Goal: Information Seeking & Learning: Find specific fact

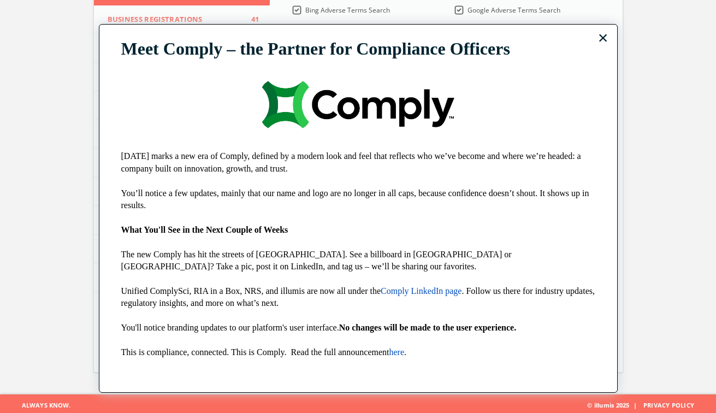
scroll to position [206, 0]
click at [602, 39] on button "×" at bounding box center [603, 37] width 10 height 17
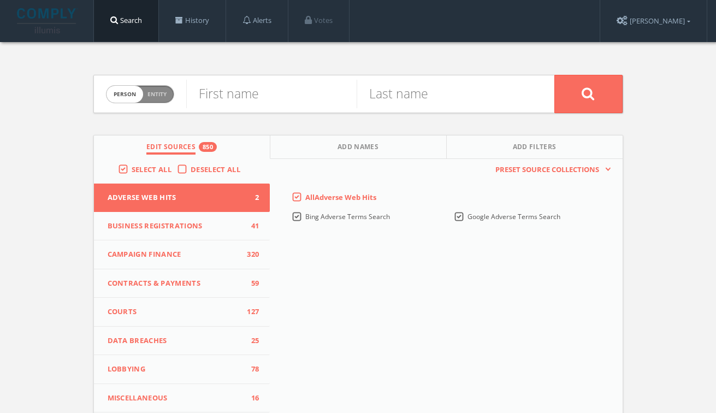
scroll to position [0, 0]
click at [251, 100] on input "text" at bounding box center [271, 94] width 170 height 28
type input "[PERSON_NAME]"
click at [588, 93] on button at bounding box center [588, 94] width 68 height 38
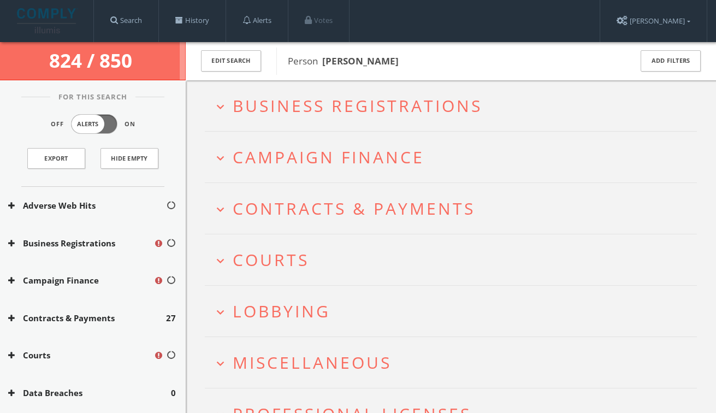
click at [330, 105] on span "Business Registrations" at bounding box center [358, 105] width 250 height 22
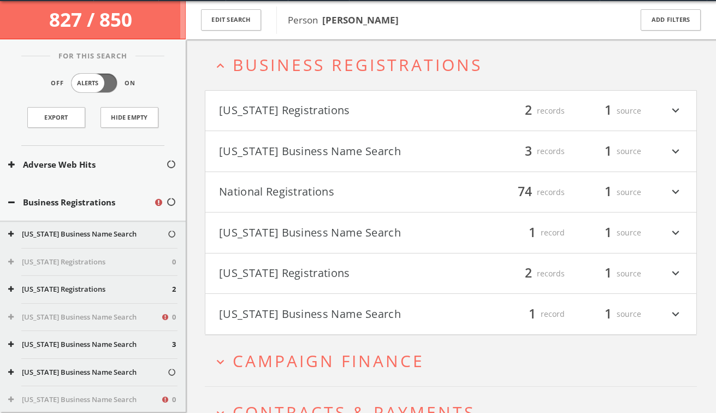
scroll to position [42, 0]
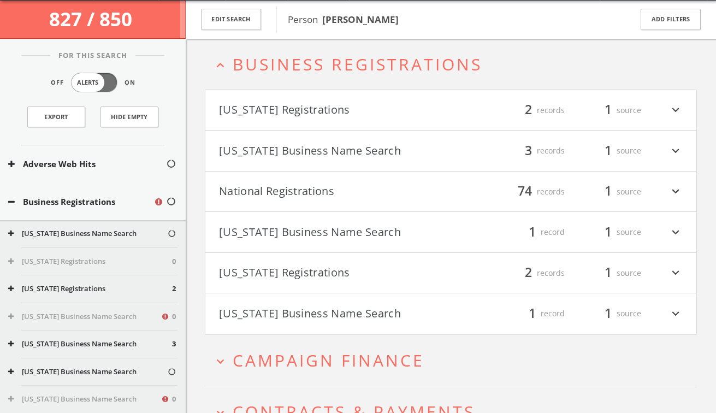
click at [312, 193] on button "National Registrations" at bounding box center [335, 191] width 232 height 19
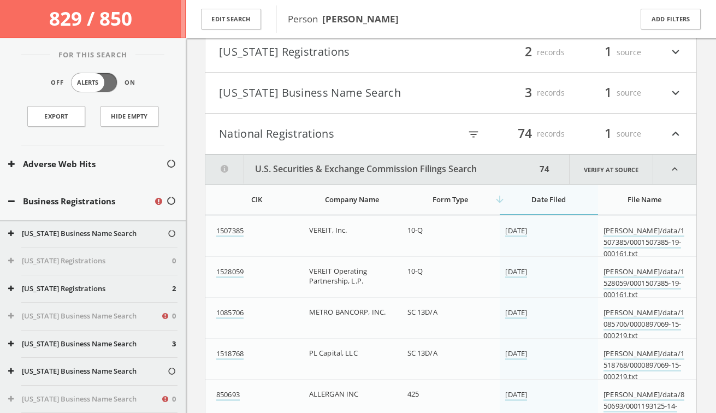
scroll to position [55, 0]
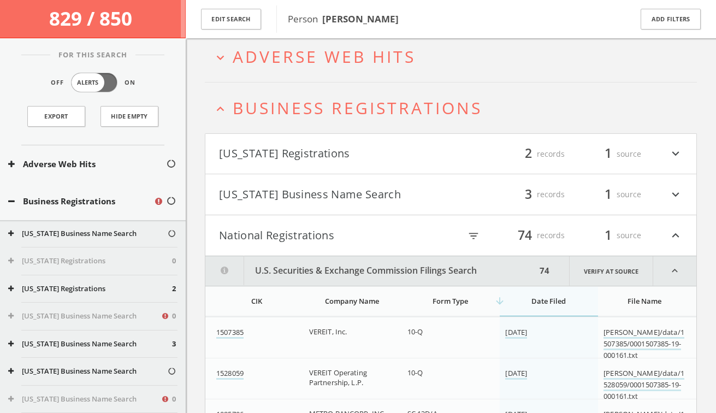
click at [289, 102] on span "Business Registrations" at bounding box center [358, 108] width 250 height 22
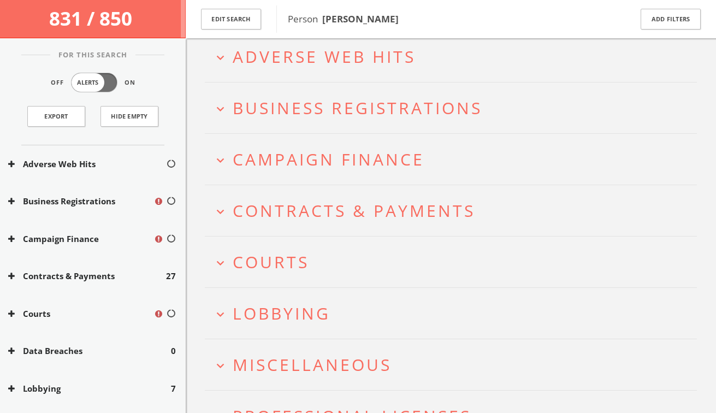
click at [285, 66] on span "Adverse Web Hits" at bounding box center [324, 56] width 183 height 22
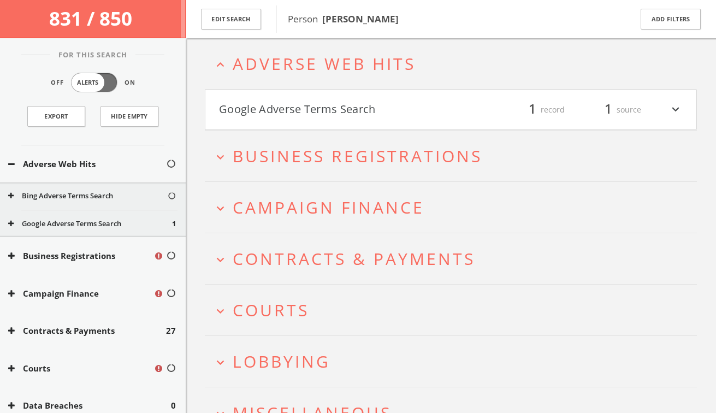
click at [287, 105] on button "Google Adverse Terms Search" at bounding box center [335, 109] width 232 height 19
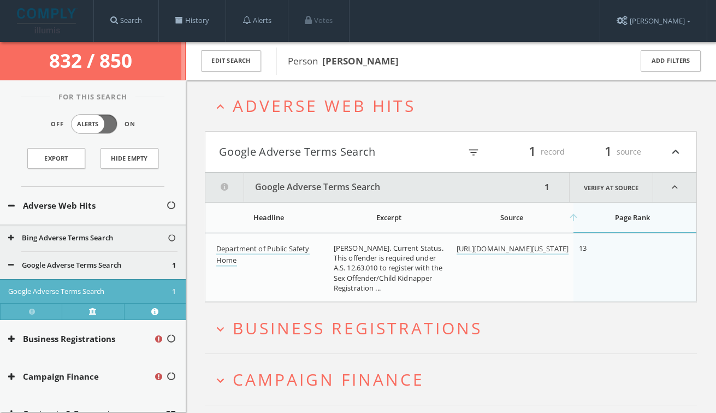
scroll to position [0, 0]
click at [287, 116] on span "Adverse Web Hits" at bounding box center [324, 105] width 183 height 22
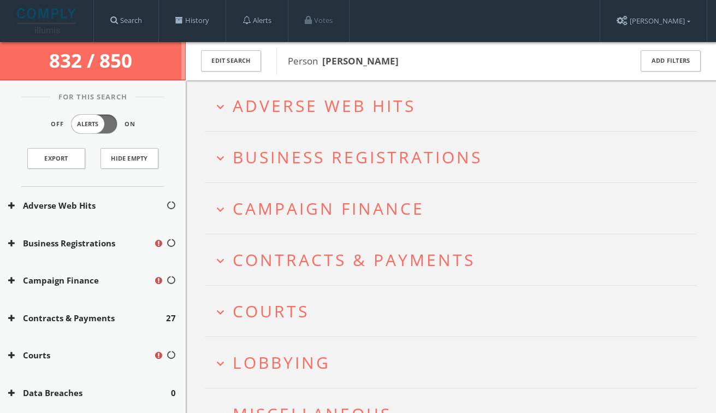
click at [300, 210] on span "Campaign Finance" at bounding box center [329, 208] width 192 height 22
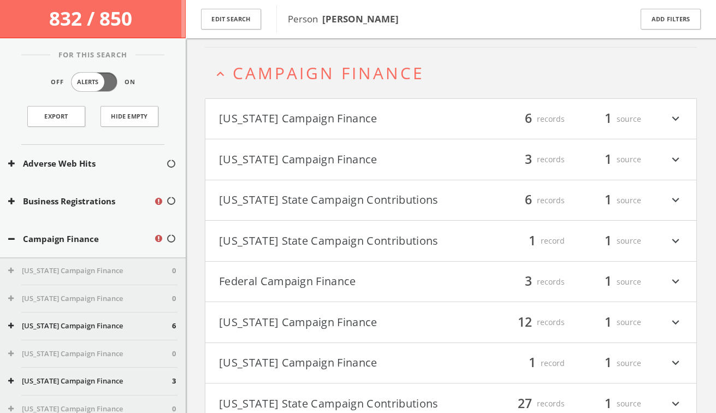
scroll to position [144, 0]
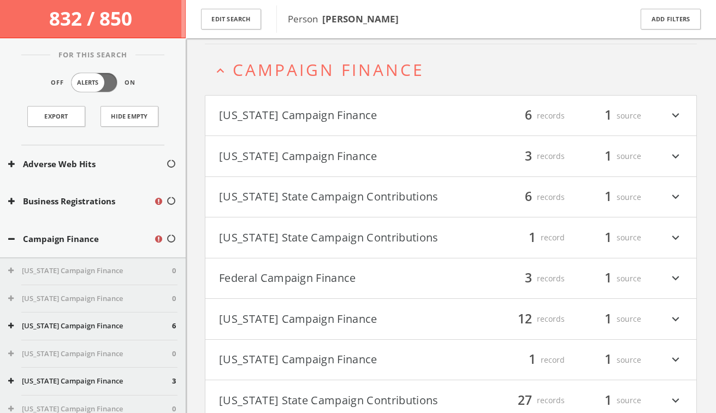
click at [288, 281] on button "Federal Campaign Finance" at bounding box center [335, 278] width 232 height 19
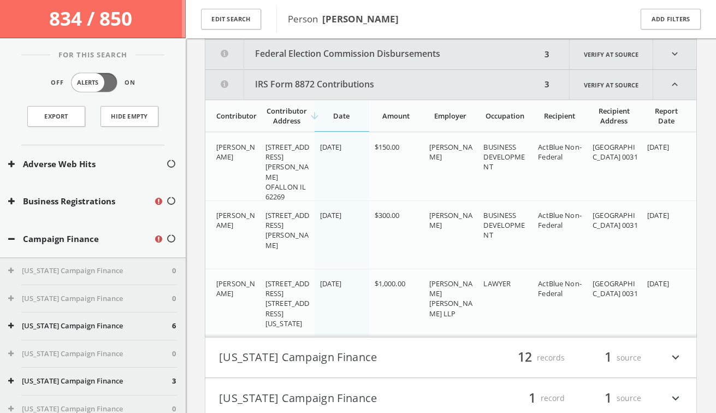
scroll to position [348, 0]
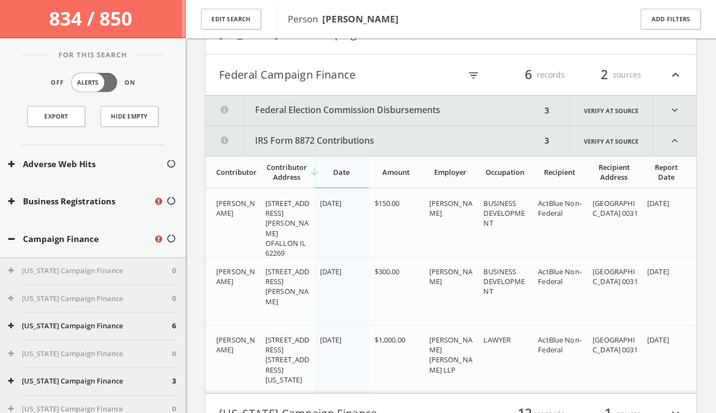
click at [272, 141] on button "IRS Form 8872 Contributions" at bounding box center [373, 140] width 336 height 29
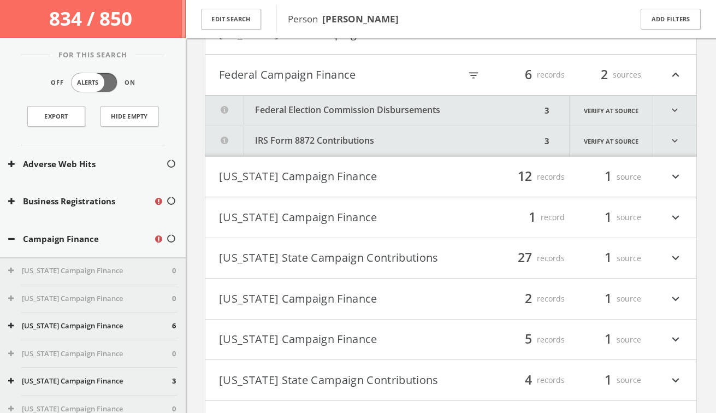
click at [395, 111] on button "Federal Election Commission Disbursements" at bounding box center [373, 111] width 336 height 30
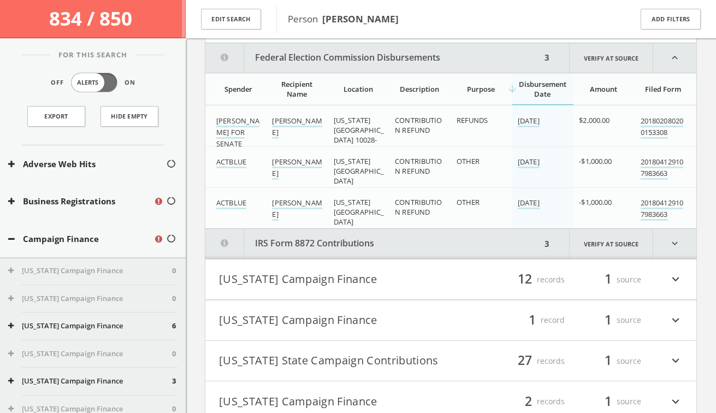
scroll to position [404, 0]
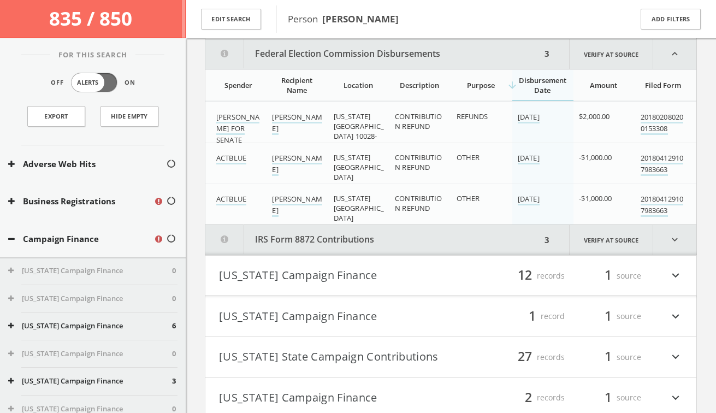
click at [324, 50] on button "Federal Election Commission Disbursements" at bounding box center [373, 53] width 336 height 29
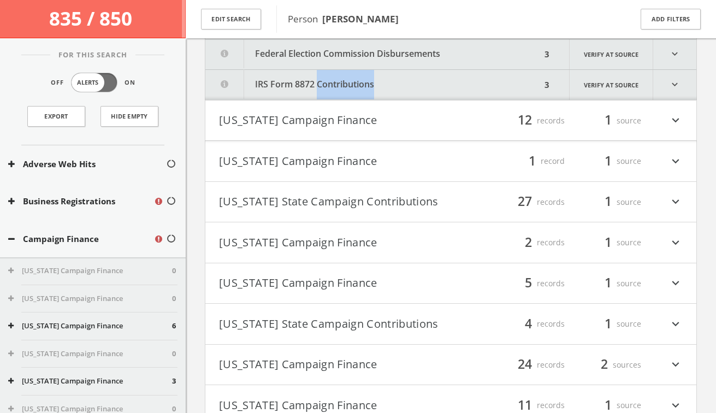
click at [287, 89] on button "IRS Form 8872 Contributions" at bounding box center [373, 85] width 336 height 30
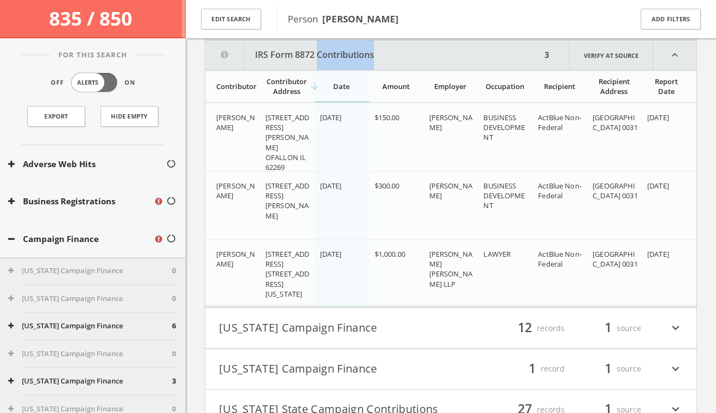
scroll to position [435, 0]
click at [439, 57] on button "IRS Form 8872 Contributions" at bounding box center [373, 53] width 336 height 29
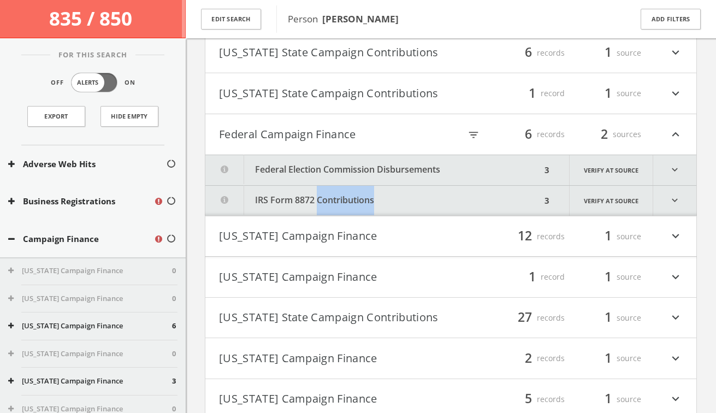
scroll to position [241, 0]
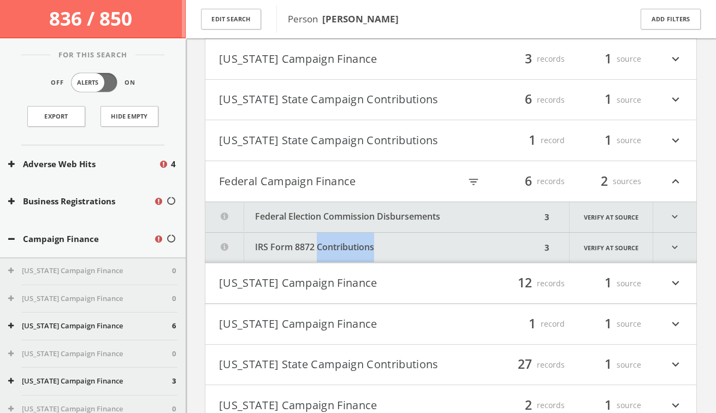
click at [298, 215] on button "Federal Election Commission Disbursements" at bounding box center [373, 217] width 336 height 30
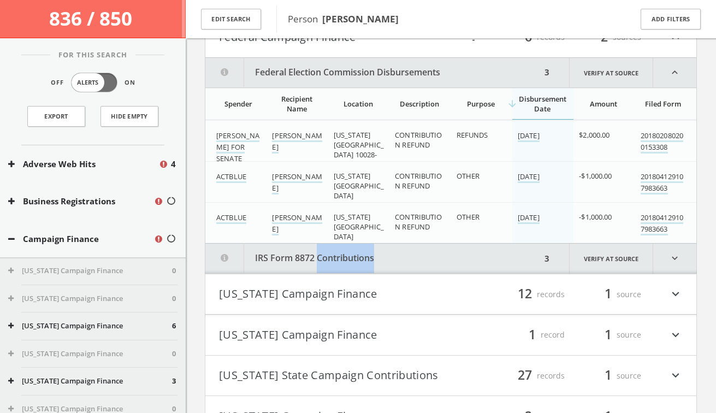
scroll to position [404, 0]
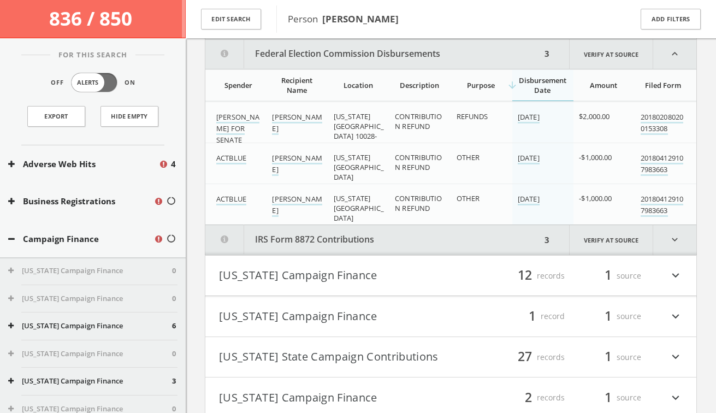
click at [200, 161] on div "expand_more Adverse Web Hits expand_more Business Registrations expand_less Cam…" at bounding box center [451, 373] width 530 height 1471
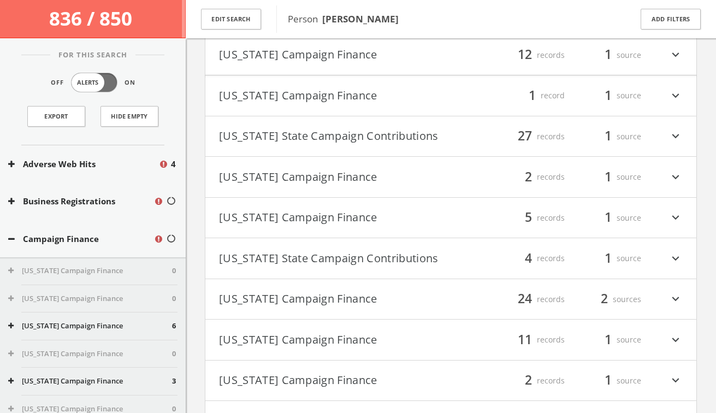
scroll to position [625, 0]
click at [322, 297] on button "[US_STATE] Campaign Finance" at bounding box center [335, 299] width 232 height 19
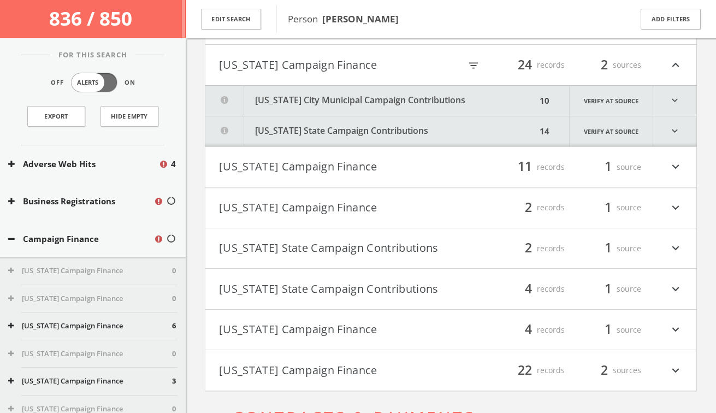
scroll to position [871, 0]
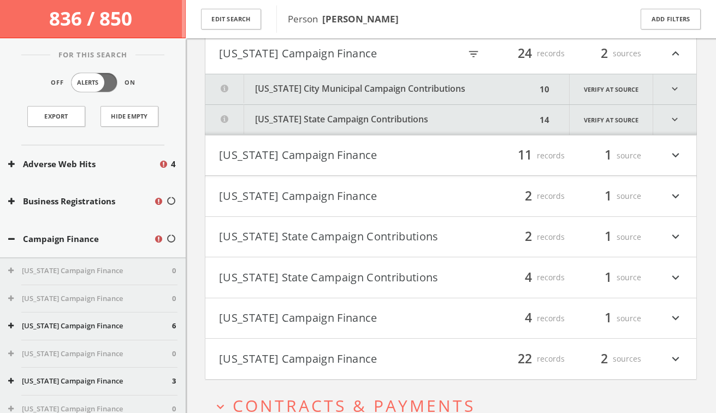
click at [323, 128] on button "[US_STATE] State Campaign Contributions" at bounding box center [370, 120] width 331 height 30
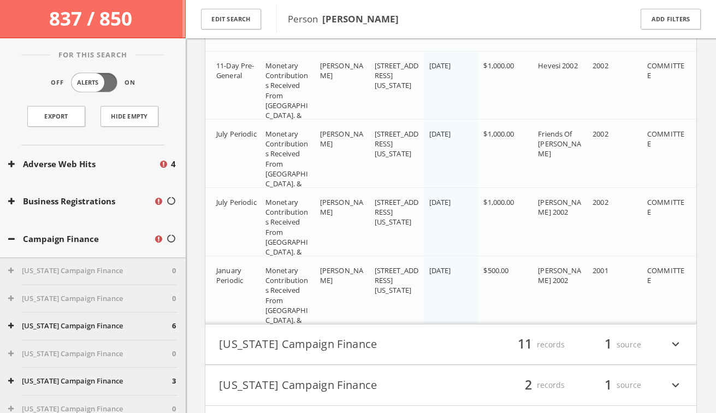
scroll to position [1864, 0]
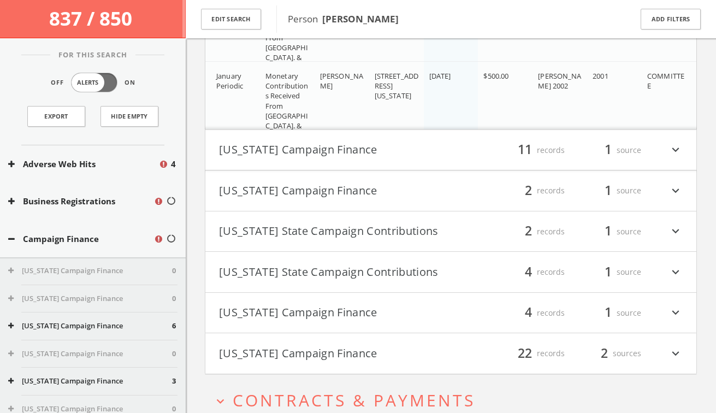
click at [394, 190] on button "[US_STATE] Campaign Finance" at bounding box center [335, 190] width 232 height 19
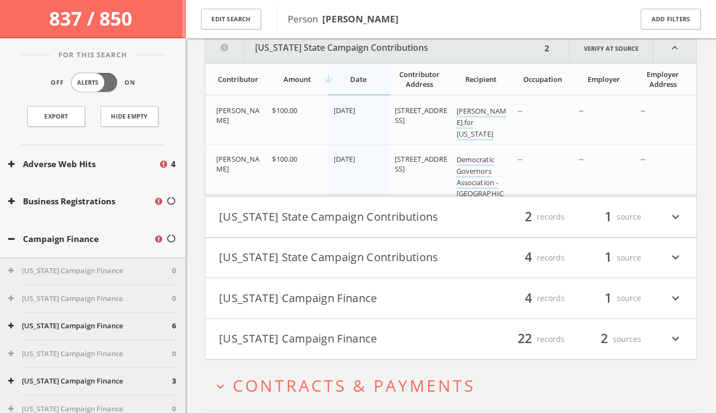
scroll to position [1938, 0]
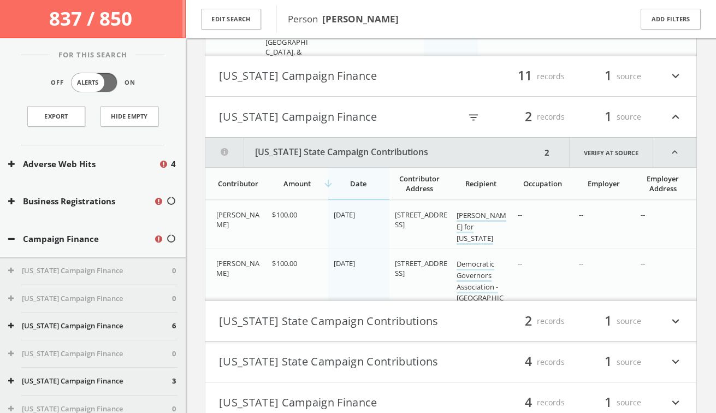
click at [361, 119] on button "[US_STATE] Campaign Finance" at bounding box center [335, 117] width 232 height 19
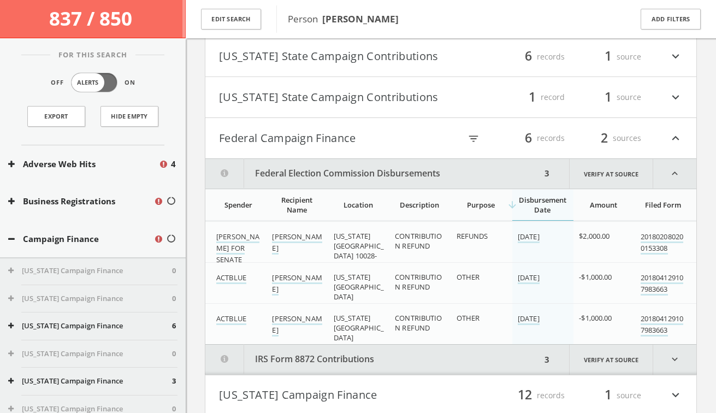
scroll to position [270, 0]
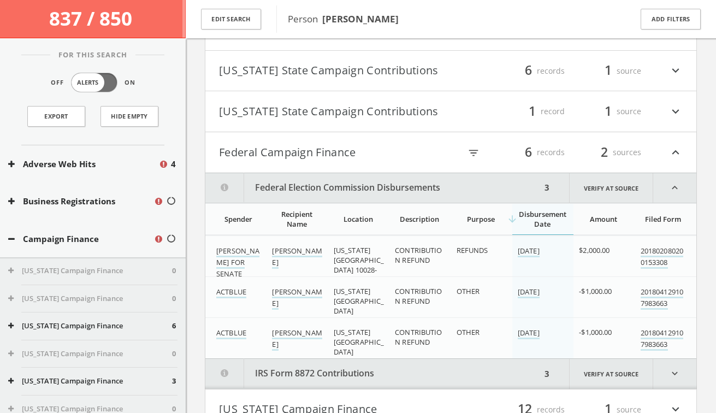
click at [327, 175] on button "Federal Election Commission Disbursements" at bounding box center [373, 187] width 336 height 29
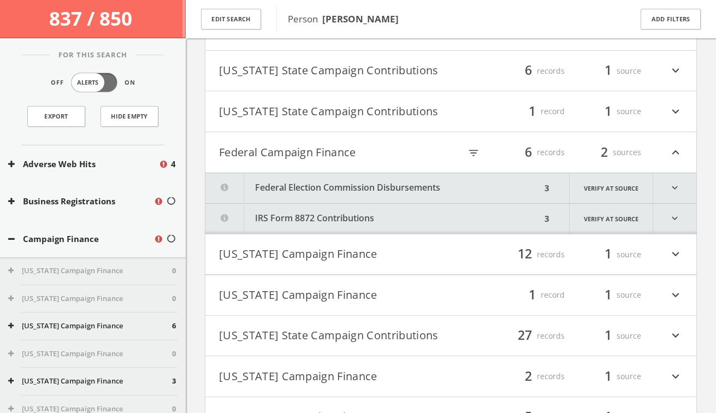
click at [325, 157] on button "Federal Campaign Finance" at bounding box center [335, 152] width 232 height 19
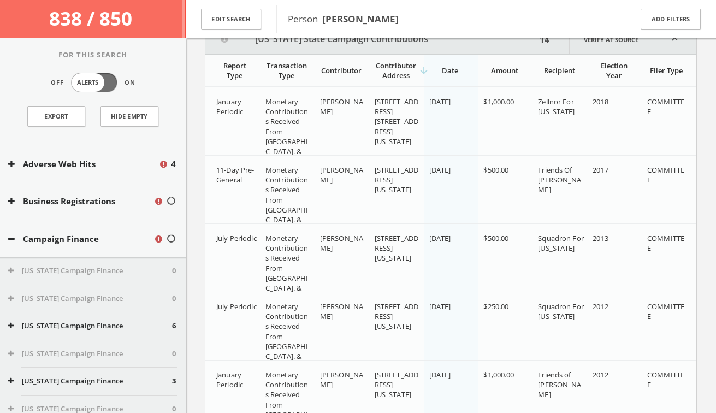
scroll to position [673, 0]
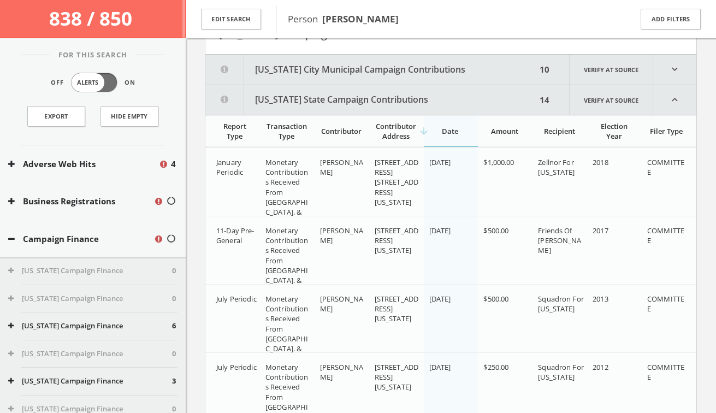
click at [311, 110] on button "[US_STATE] State Campaign Contributions" at bounding box center [370, 99] width 331 height 29
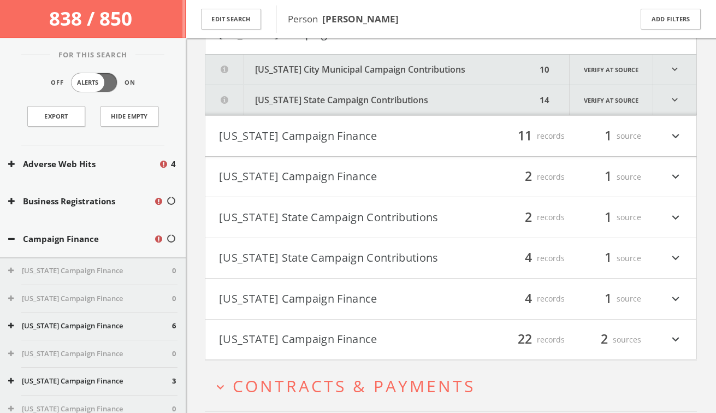
click at [305, 79] on button "[US_STATE] City Municipal Campaign Contributions" at bounding box center [370, 70] width 331 height 30
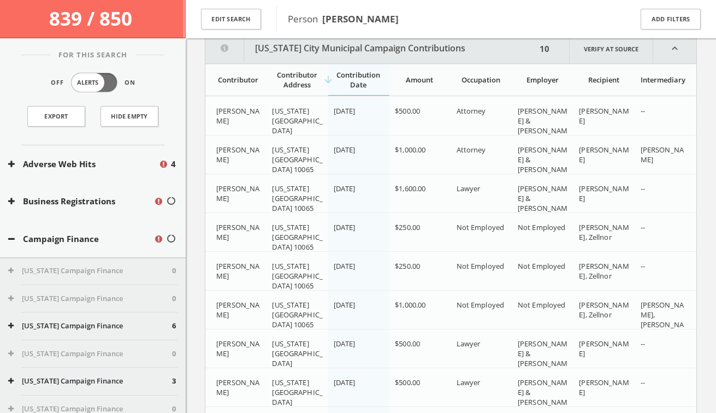
scroll to position [695, 0]
click at [257, 63] on button "[US_STATE] City Municipal Campaign Contributions" at bounding box center [370, 47] width 331 height 29
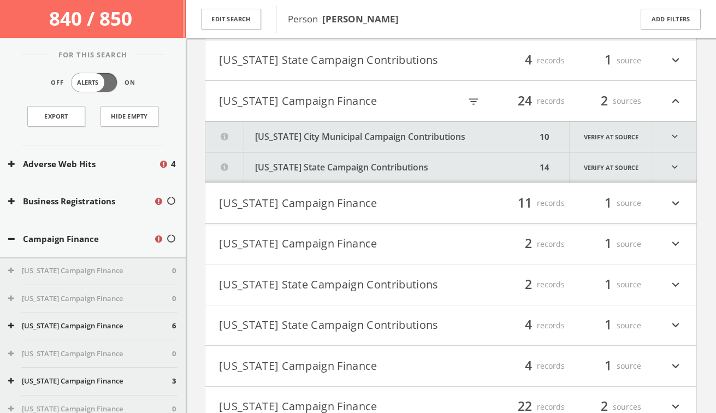
scroll to position [602, 0]
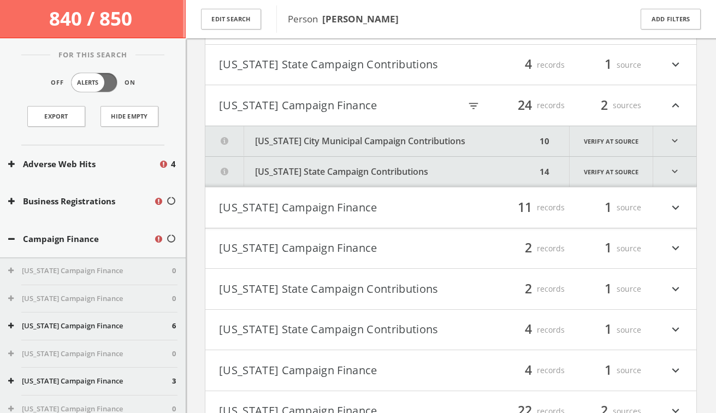
click at [293, 174] on button "[US_STATE] State Campaign Contributions" at bounding box center [370, 172] width 331 height 30
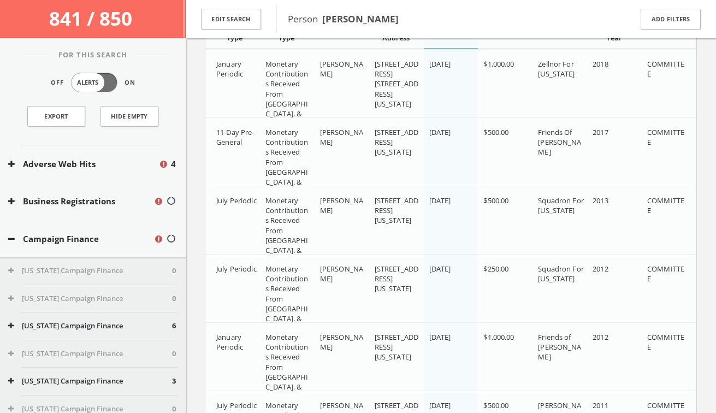
scroll to position [696, 0]
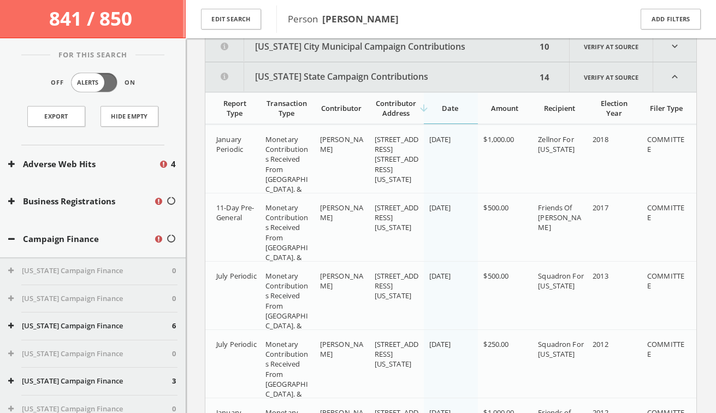
click at [307, 85] on button "[US_STATE] State Campaign Contributions" at bounding box center [370, 76] width 331 height 29
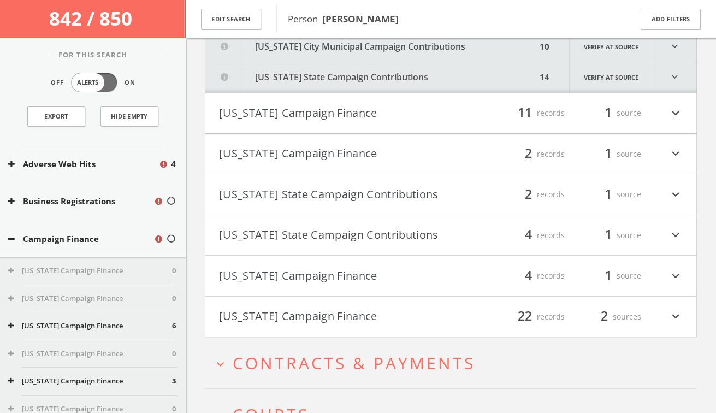
scroll to position [694, 0]
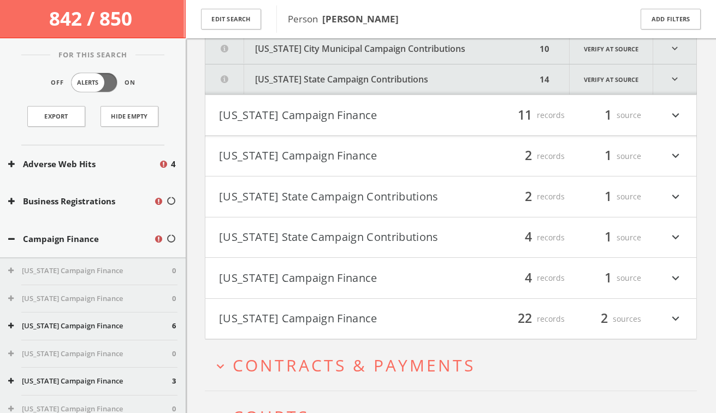
click at [411, 74] on button "[US_STATE] State Campaign Contributions" at bounding box center [370, 79] width 331 height 30
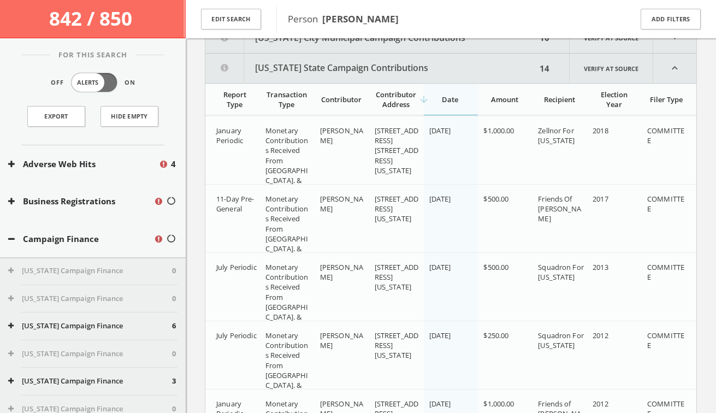
scroll to position [696, 0]
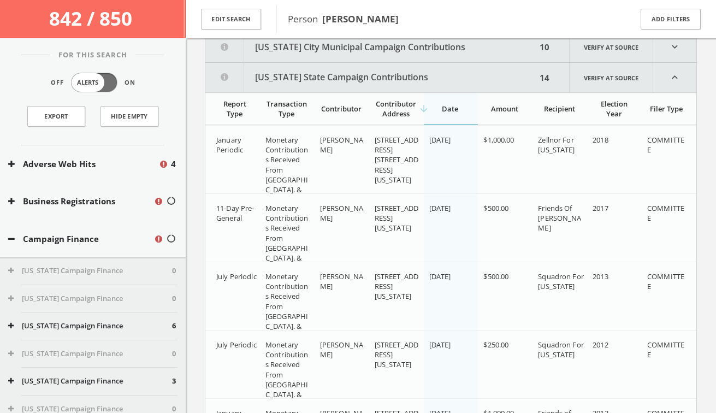
click at [384, 54] on button "[US_STATE] City Municipal Campaign Contributions" at bounding box center [370, 47] width 331 height 30
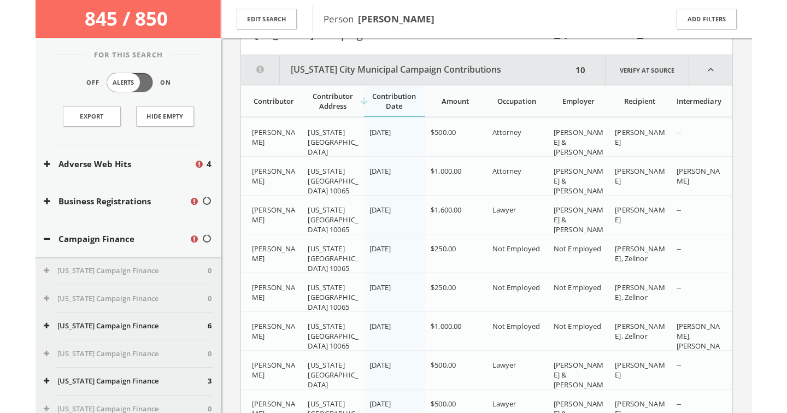
scroll to position [614, 0]
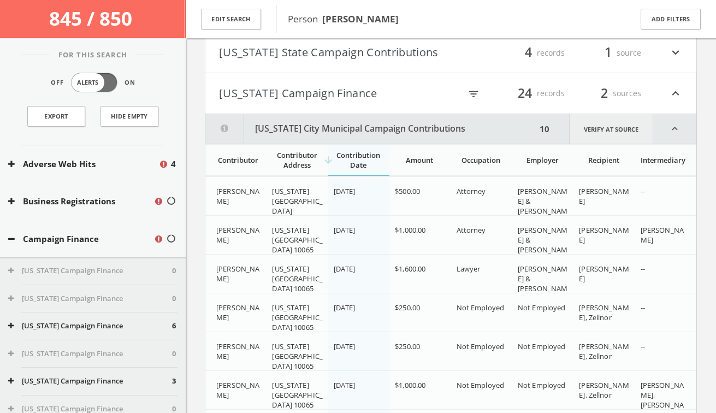
click at [600, 134] on link "Verify at source" at bounding box center [611, 128] width 84 height 29
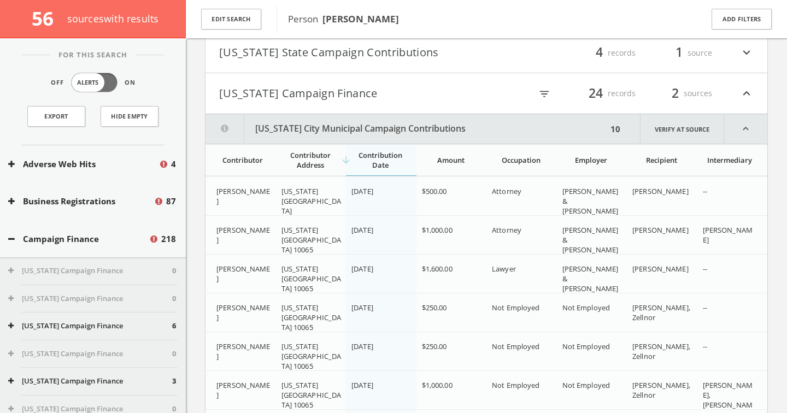
click at [297, 84] on button "[US_STATE] Campaign Finance" at bounding box center [352, 93] width 267 height 19
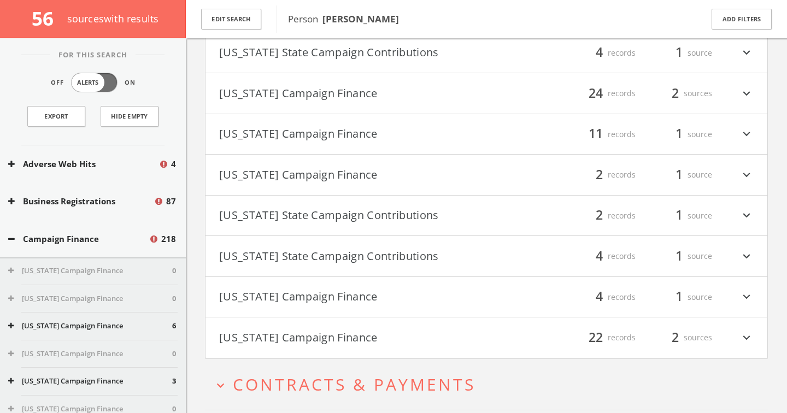
click at [275, 48] on button "[US_STATE] State Campaign Contributions" at bounding box center [352, 53] width 267 height 19
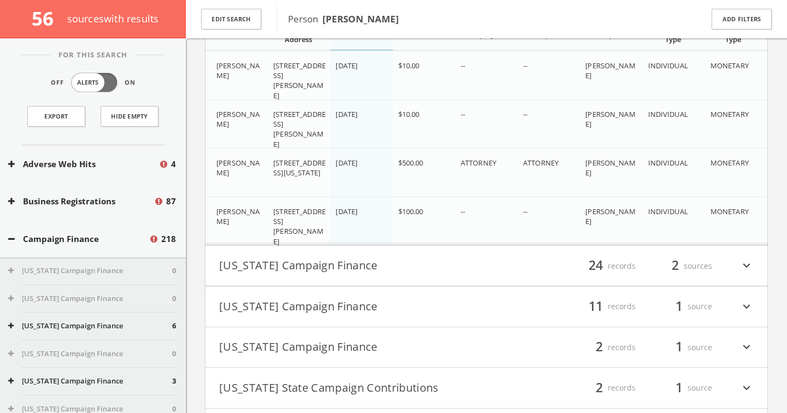
scroll to position [714, 0]
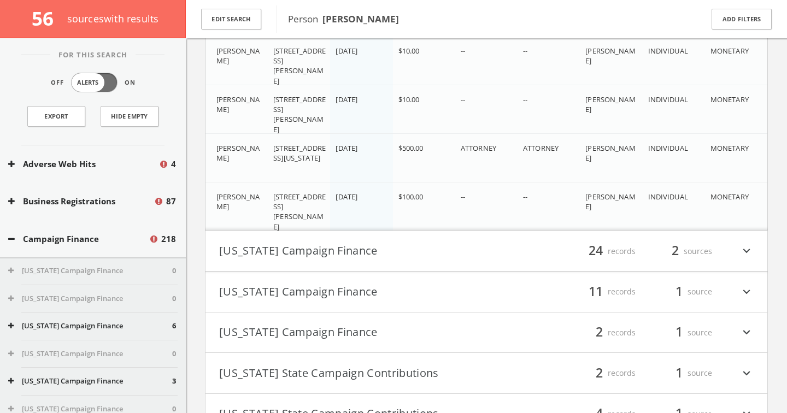
click at [289, 249] on button "[US_STATE] Campaign Finance" at bounding box center [352, 251] width 267 height 19
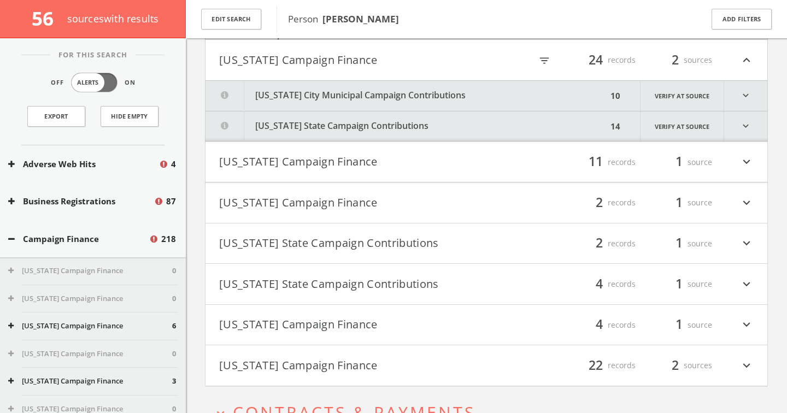
scroll to position [906, 0]
click at [304, 125] on button "[US_STATE] State Campaign Contributions" at bounding box center [405, 126] width 401 height 30
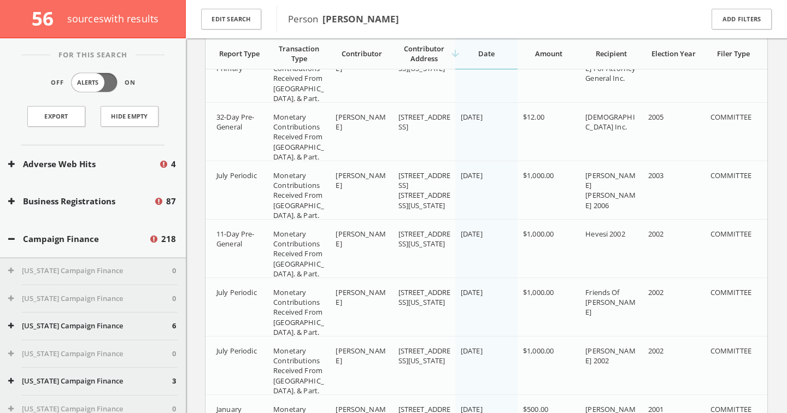
scroll to position [1662, 0]
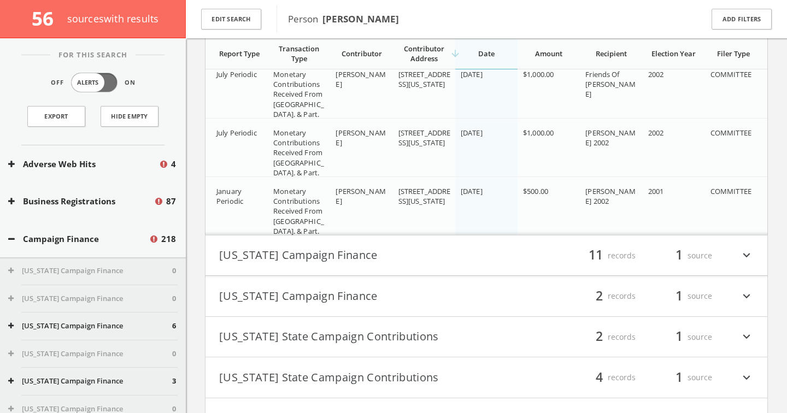
click at [409, 289] on button "[US_STATE] Campaign Finance" at bounding box center [352, 296] width 267 height 19
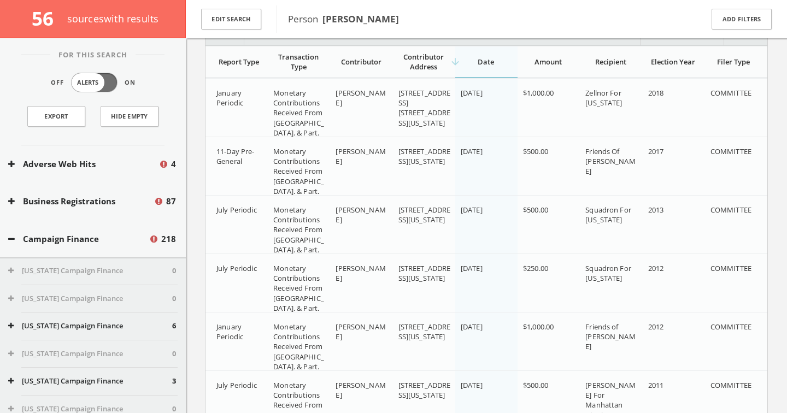
scroll to position [992, 0]
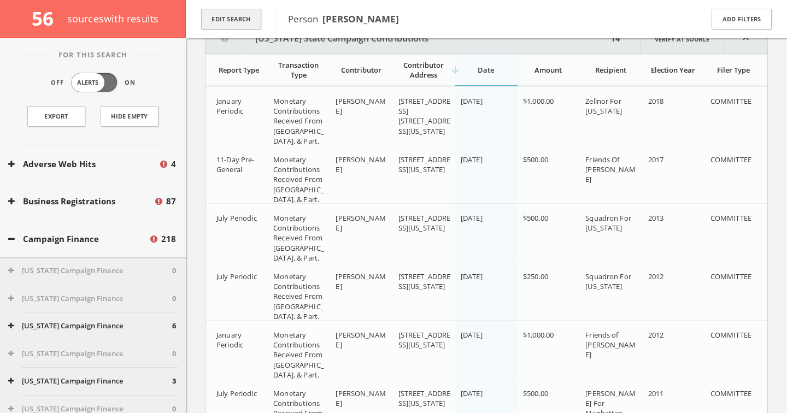
click at [229, 15] on button "Edit Search" at bounding box center [231, 19] width 60 height 21
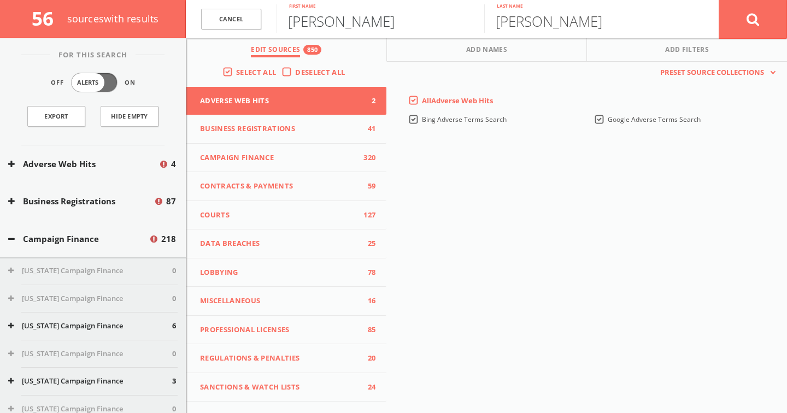
click at [298, 25] on input "[PERSON_NAME]" at bounding box center [380, 18] width 208 height 28
type input "[PERSON_NAME]"
click at [716, 19] on button at bounding box center [752, 18] width 68 height 39
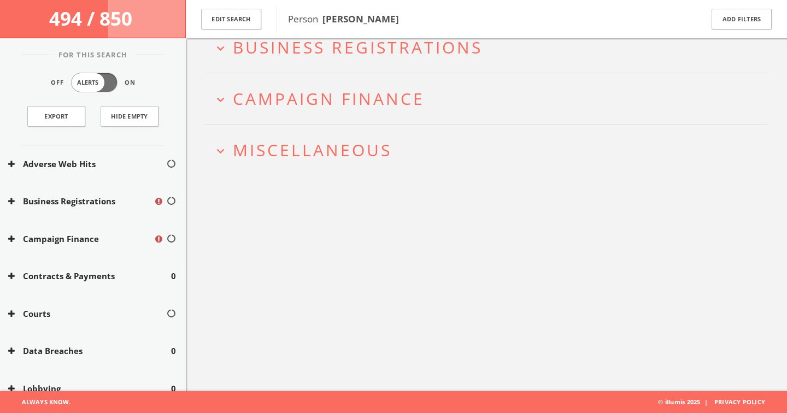
scroll to position [63, 0]
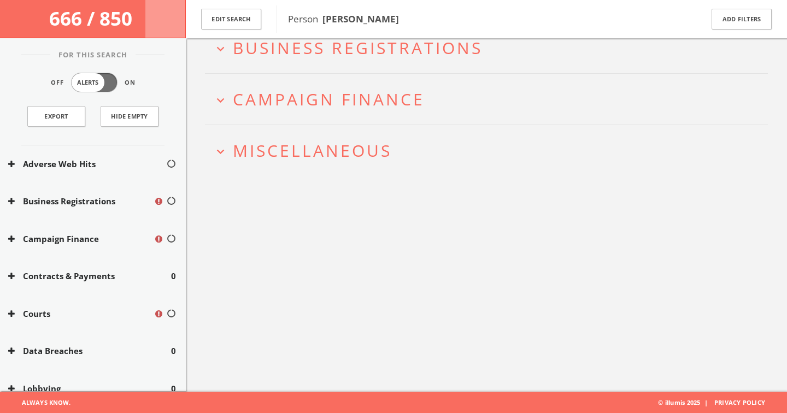
click at [364, 101] on span "Campaign Finance" at bounding box center [329, 99] width 192 height 22
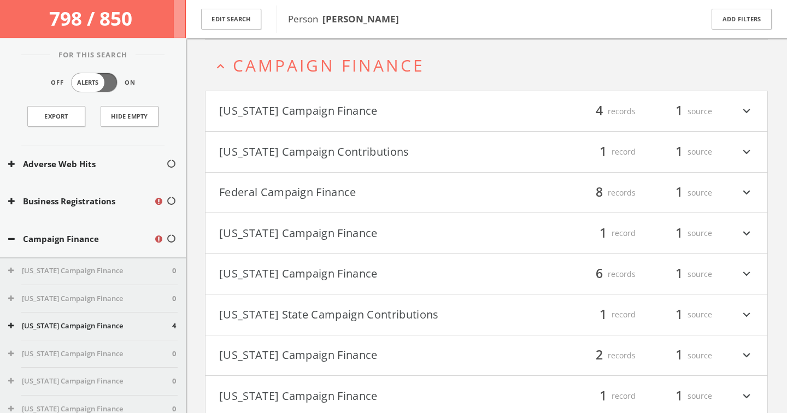
scroll to position [98, 0]
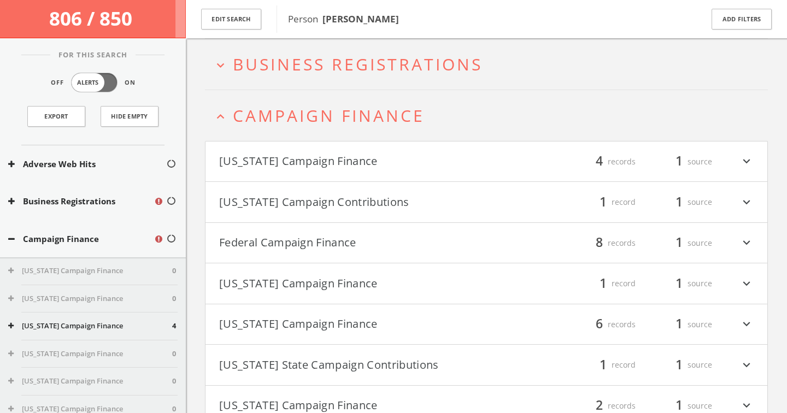
click at [406, 248] on button "Federal Campaign Finance" at bounding box center [352, 243] width 267 height 19
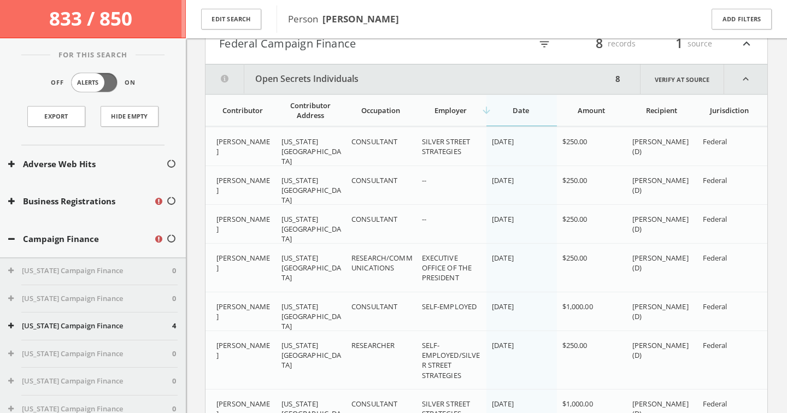
scroll to position [300, 0]
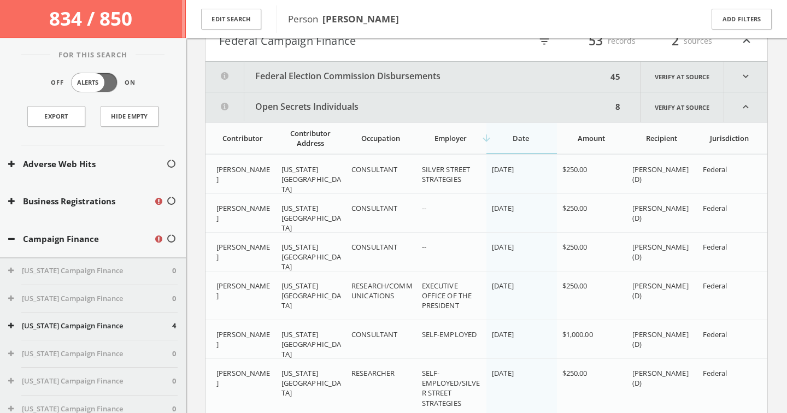
click at [307, 74] on button "Federal Election Commission Disbursements" at bounding box center [405, 77] width 401 height 30
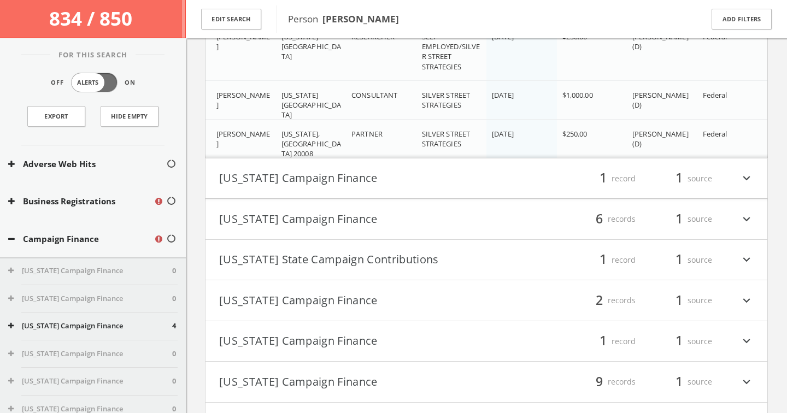
scroll to position [2711, 0]
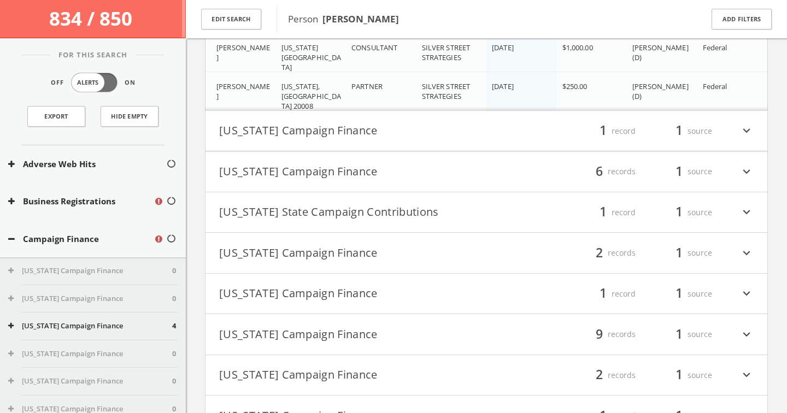
click at [368, 326] on button "[US_STATE] Campaign Finance" at bounding box center [352, 334] width 267 height 19
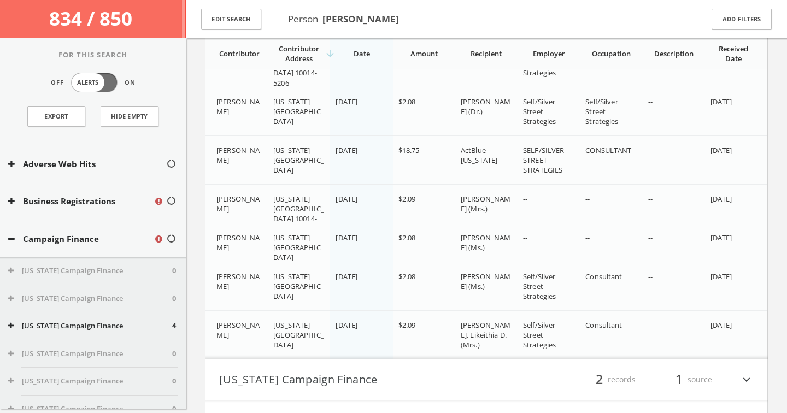
scroll to position [3300, 0]
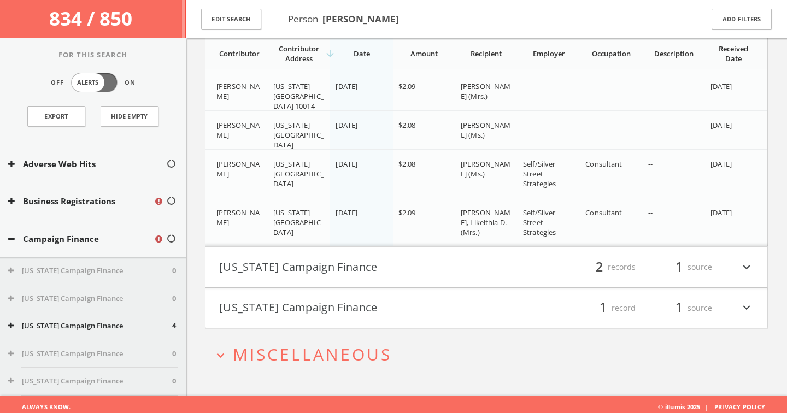
click at [362, 271] on button "[US_STATE] Campaign Finance" at bounding box center [352, 267] width 267 height 19
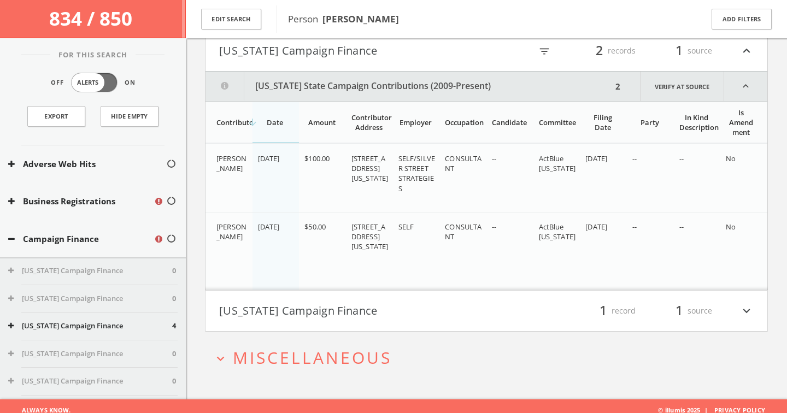
scroll to position [3523, 0]
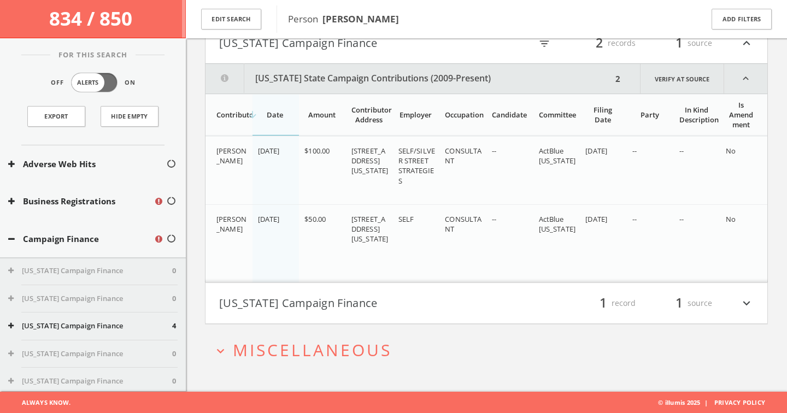
click at [391, 303] on button "[US_STATE] Campaign Finance" at bounding box center [352, 303] width 267 height 19
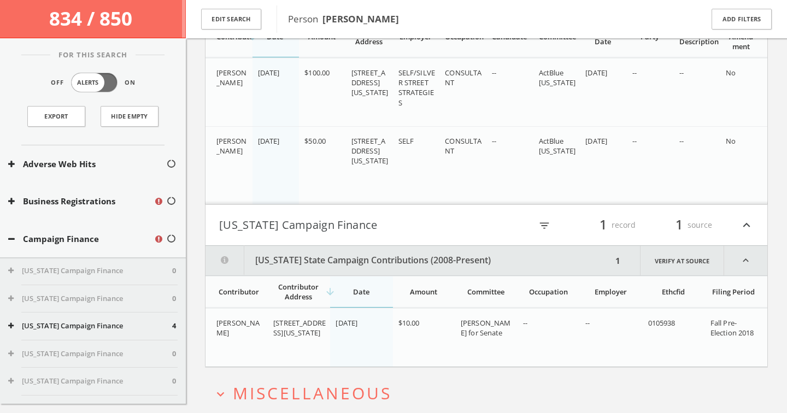
scroll to position [3645, 0]
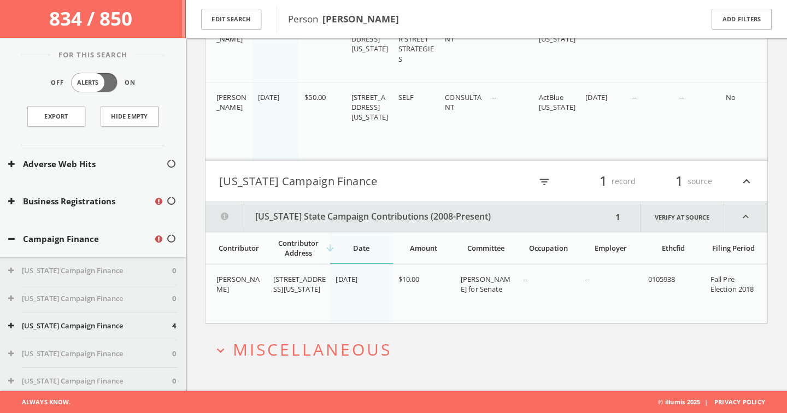
click at [368, 187] on button "[US_STATE] Campaign Finance" at bounding box center [352, 181] width 267 height 19
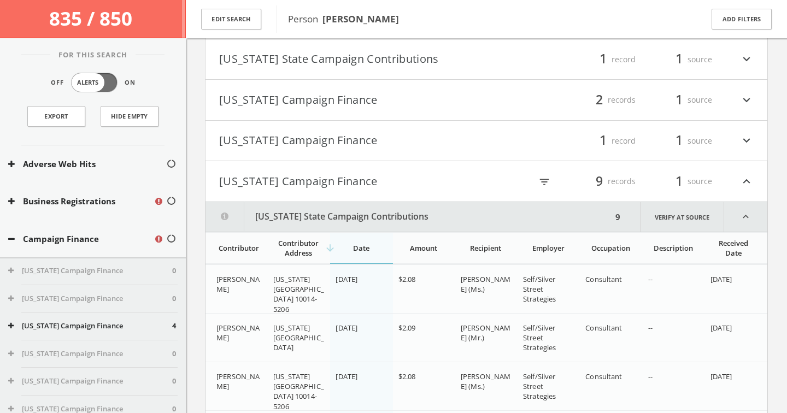
scroll to position [2829, 0]
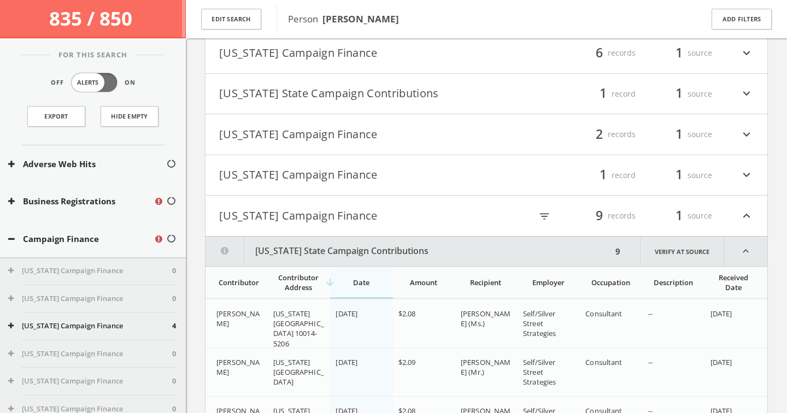
click at [330, 141] on button "[US_STATE] Campaign Finance" at bounding box center [352, 134] width 267 height 19
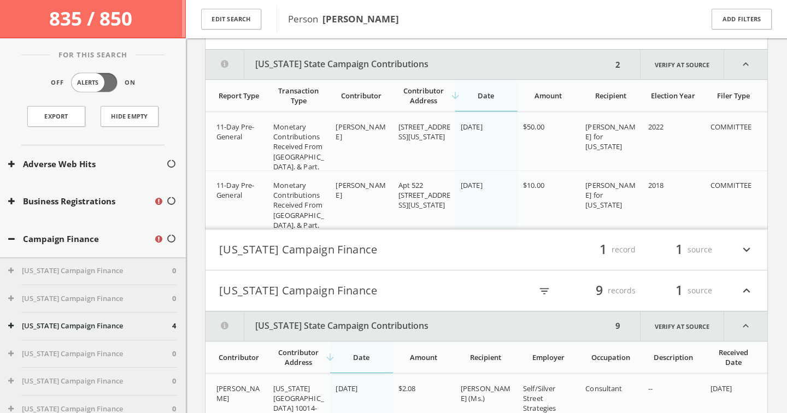
scroll to position [2946, 0]
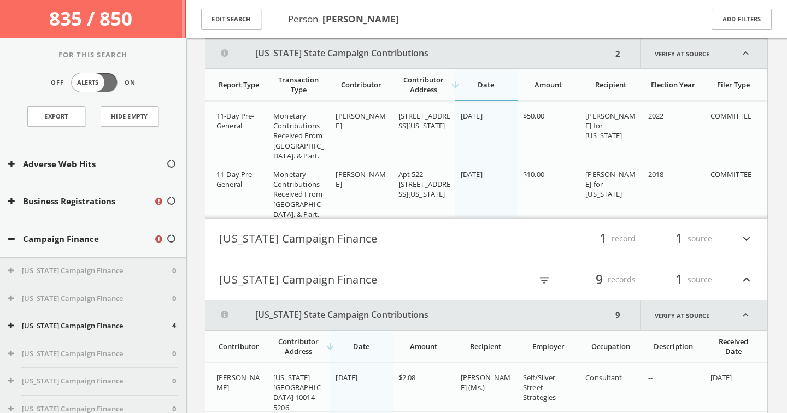
click at [413, 246] on button "[US_STATE] Campaign Finance" at bounding box center [352, 238] width 267 height 19
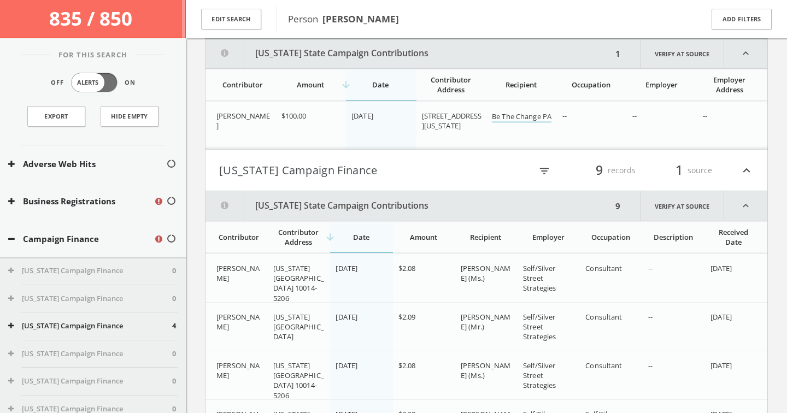
scroll to position [2771, 0]
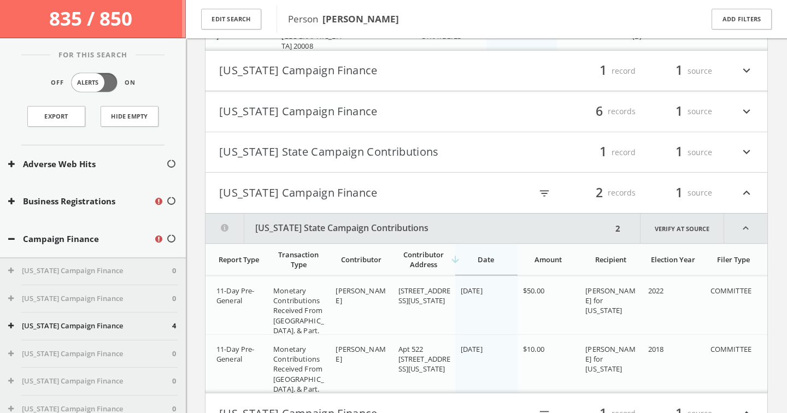
click at [341, 151] on button "[US_STATE] State Campaign Contributions" at bounding box center [352, 152] width 267 height 19
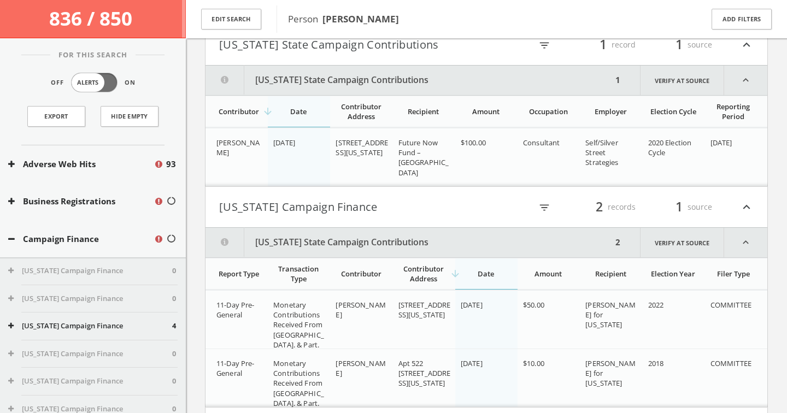
scroll to position [2822, 0]
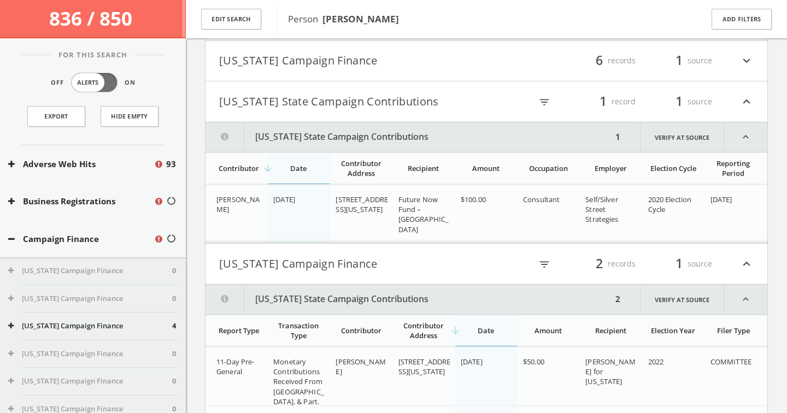
click at [335, 61] on button "[US_STATE] Campaign Finance" at bounding box center [352, 60] width 267 height 19
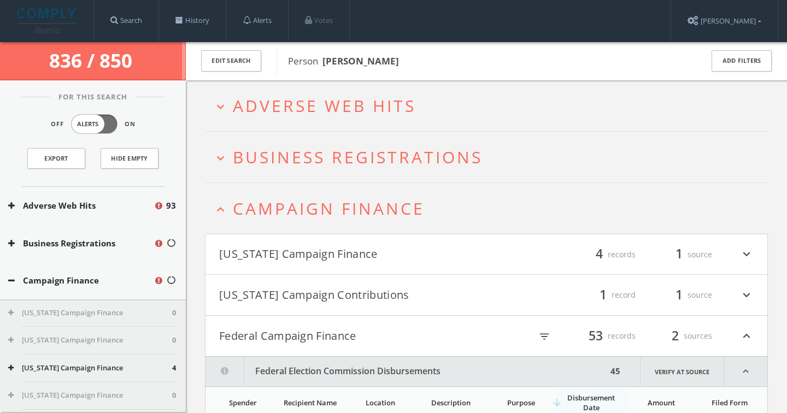
scroll to position [0, 0]
click at [366, 303] on button "[US_STATE] Campaign Contributions" at bounding box center [352, 295] width 267 height 19
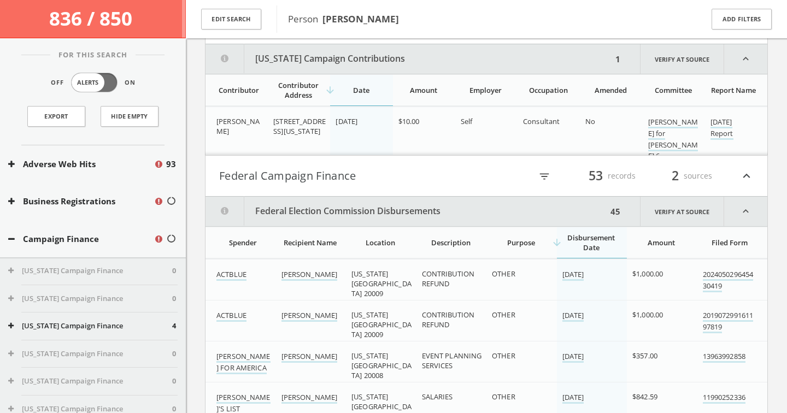
scroll to position [157, 0]
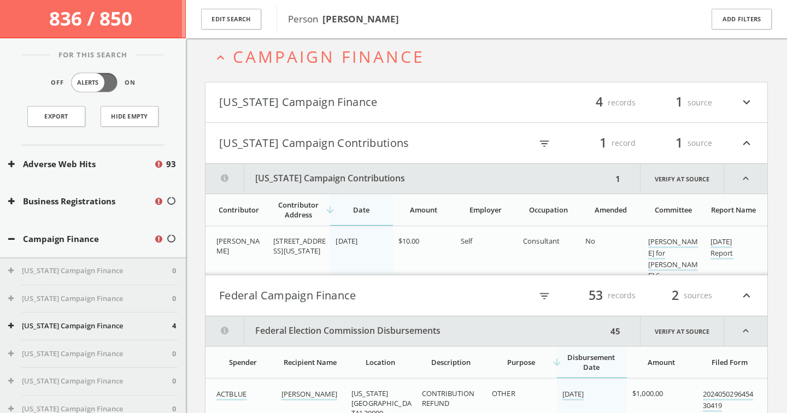
click at [335, 107] on button "[US_STATE] Campaign Finance" at bounding box center [352, 102] width 267 height 19
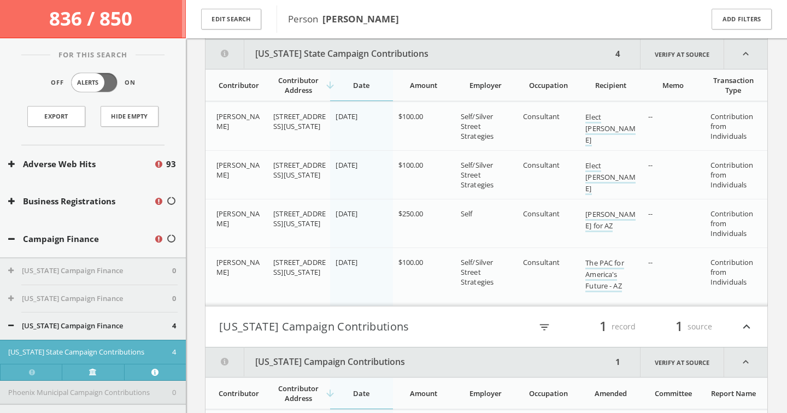
scroll to position [214, 0]
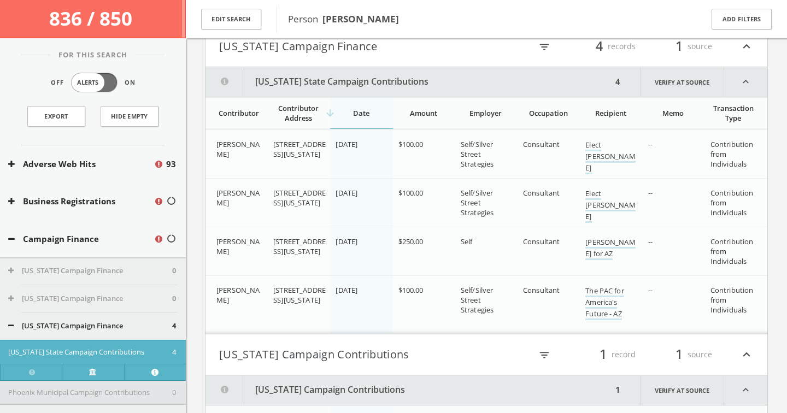
click at [391, 50] on button "[US_STATE] Campaign Finance" at bounding box center [352, 46] width 267 height 19
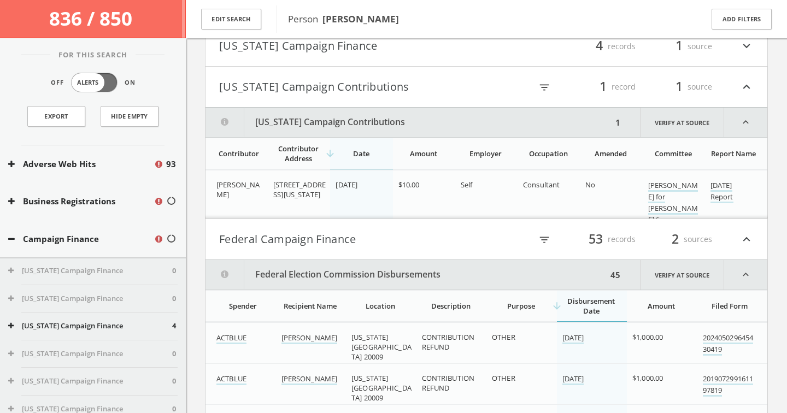
click at [389, 90] on button "[US_STATE] Campaign Contributions" at bounding box center [352, 87] width 267 height 19
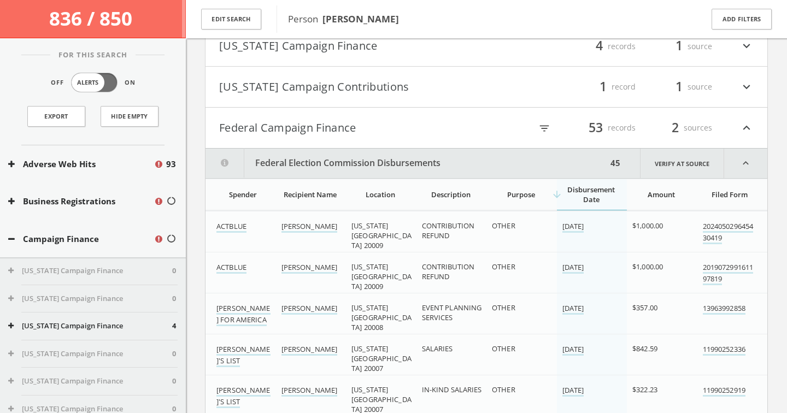
click at [392, 119] on button "Federal Campaign Finance" at bounding box center [352, 128] width 267 height 19
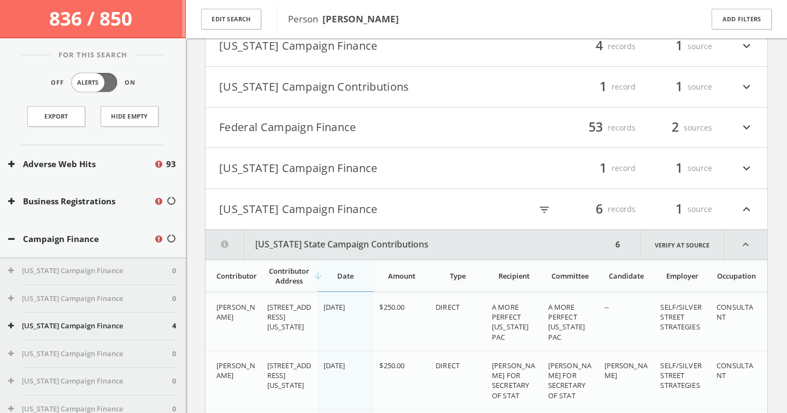
click at [398, 158] on h4 "[US_STATE] Campaign Finance filter_list 1 record 1 source expand_more" at bounding box center [485, 168] width 561 height 40
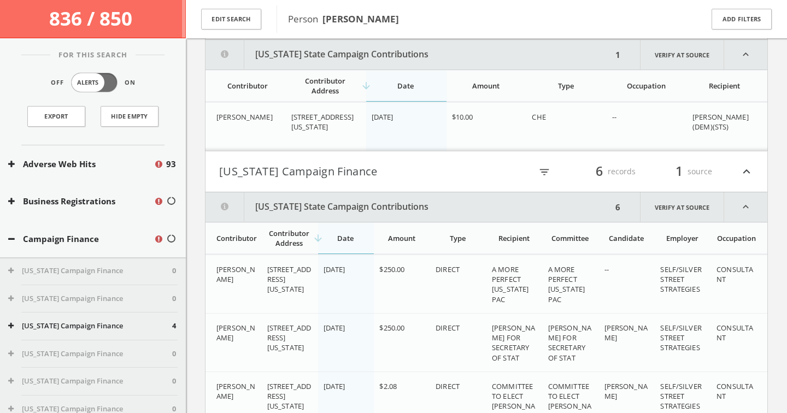
scroll to position [364, 0]
click at [412, 168] on button "[US_STATE] Campaign Finance" at bounding box center [352, 170] width 267 height 19
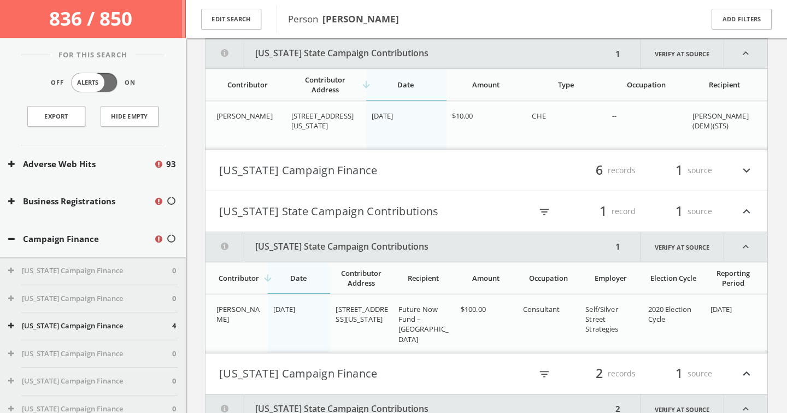
scroll to position [305, 0]
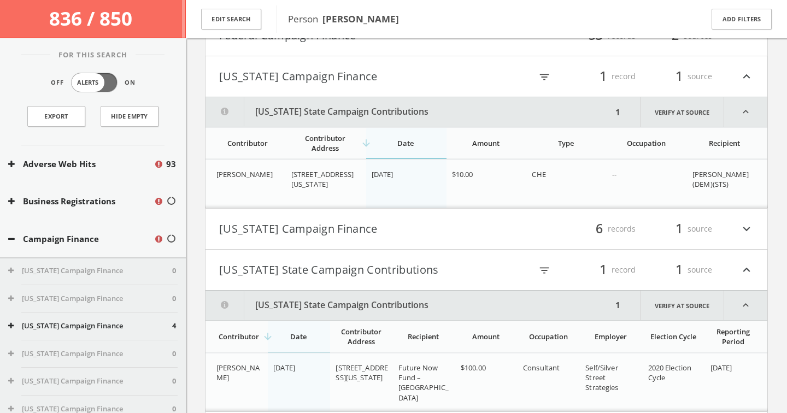
click at [385, 77] on button "[US_STATE] Campaign Finance" at bounding box center [352, 76] width 267 height 19
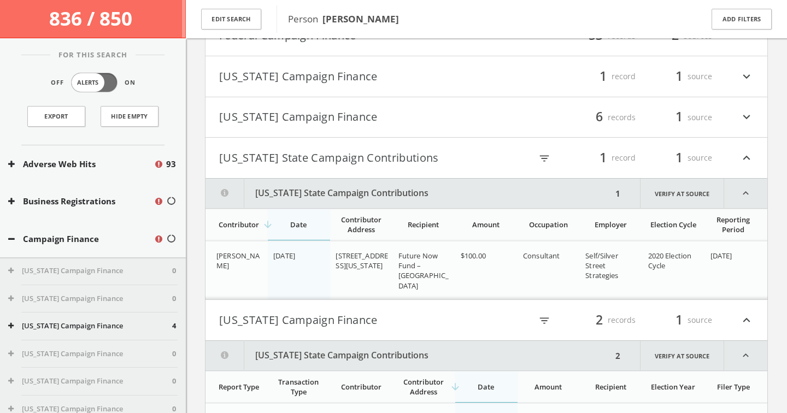
scroll to position [240, 0]
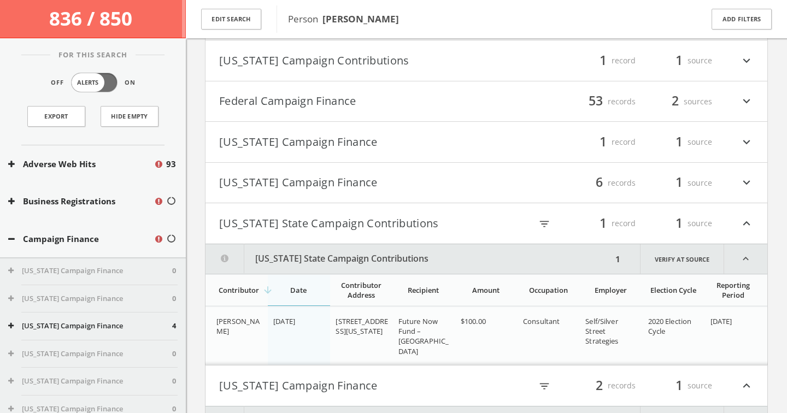
click at [446, 213] on h4 "[US_STATE] State Campaign Contributions filter_list 1 record 1 source expand_le…" at bounding box center [485, 223] width 561 height 40
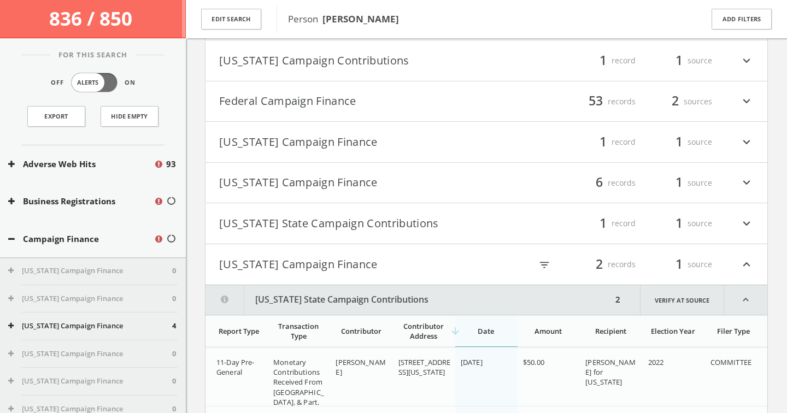
scroll to position [292, 0]
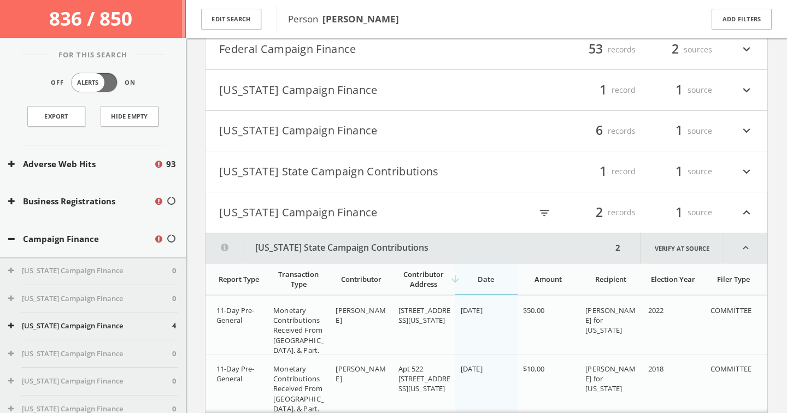
click at [423, 213] on button "[US_STATE] Campaign Finance" at bounding box center [352, 212] width 267 height 19
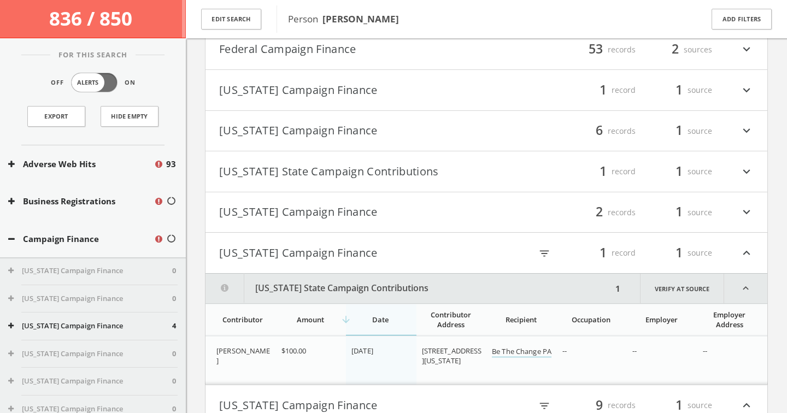
scroll to position [291, 0]
click at [417, 245] on button "[US_STATE] Campaign Finance" at bounding box center [352, 253] width 267 height 19
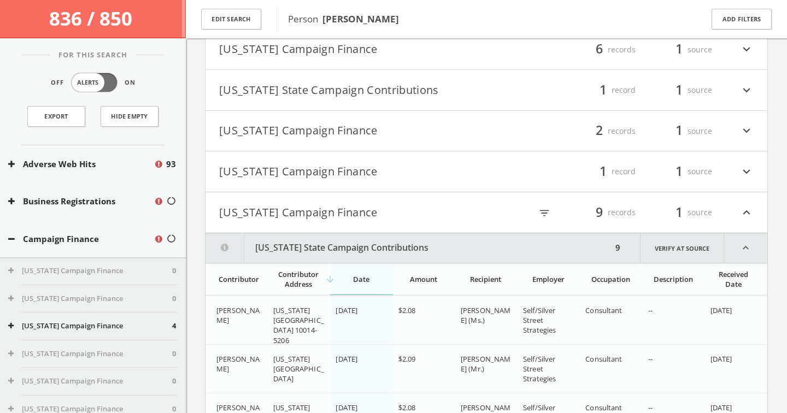
scroll to position [373, 0]
click at [369, 220] on button "[US_STATE] Campaign Finance" at bounding box center [352, 212] width 267 height 19
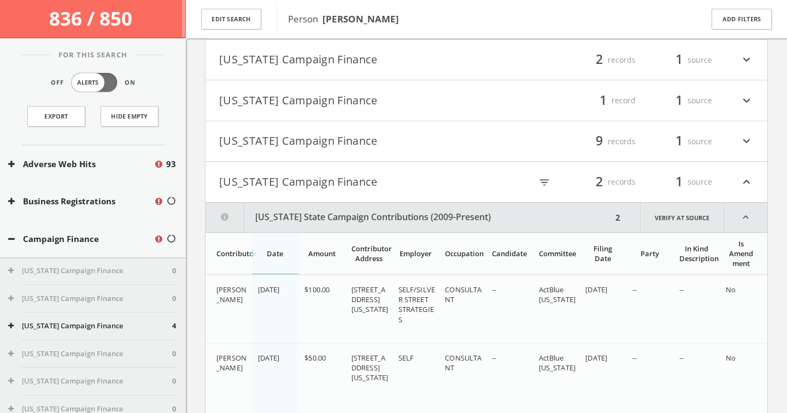
click at [350, 183] on button "[US_STATE] Campaign Finance" at bounding box center [352, 182] width 267 height 19
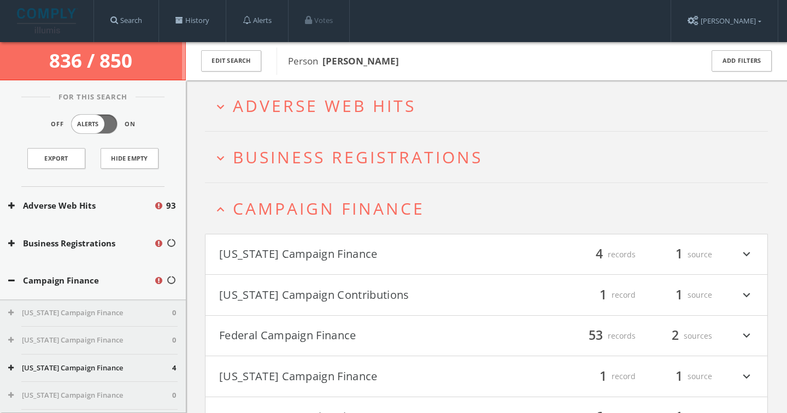
scroll to position [0, 0]
click at [296, 172] on h2 "expand_more Business Registrations" at bounding box center [486, 157] width 563 height 51
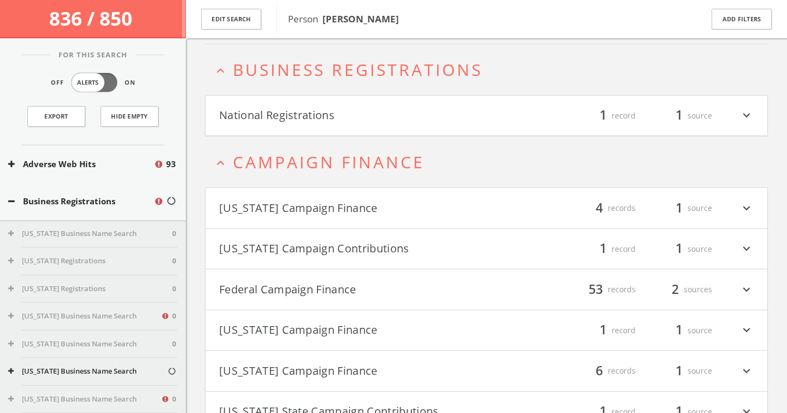
click at [288, 120] on button "National Registrations" at bounding box center [352, 116] width 267 height 19
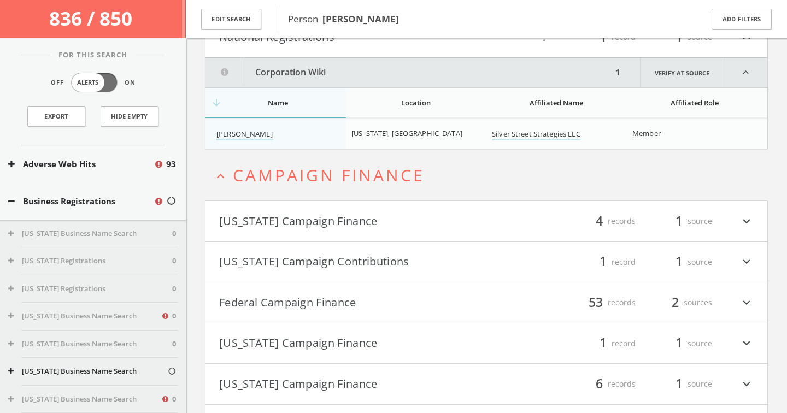
scroll to position [190, 0]
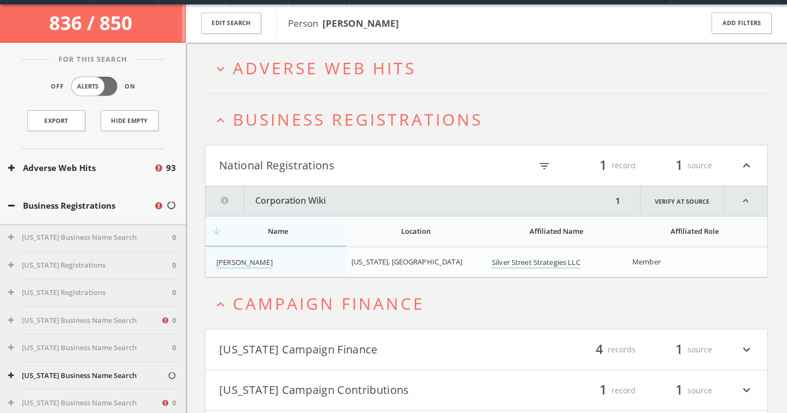
click at [310, 61] on span "Adverse Web Hits" at bounding box center [324, 68] width 183 height 22
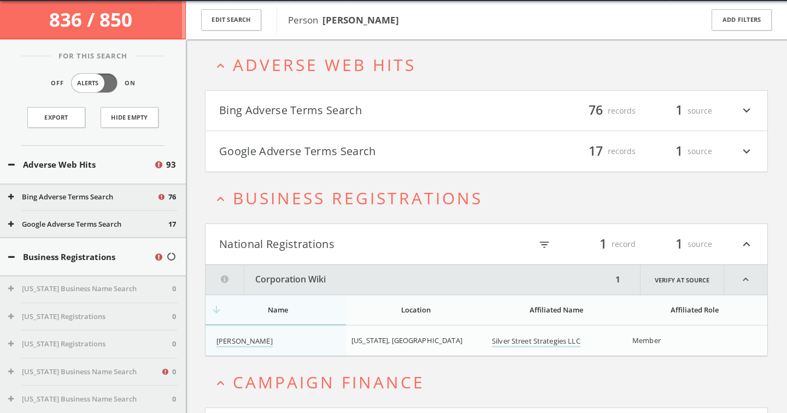
scroll to position [42, 0]
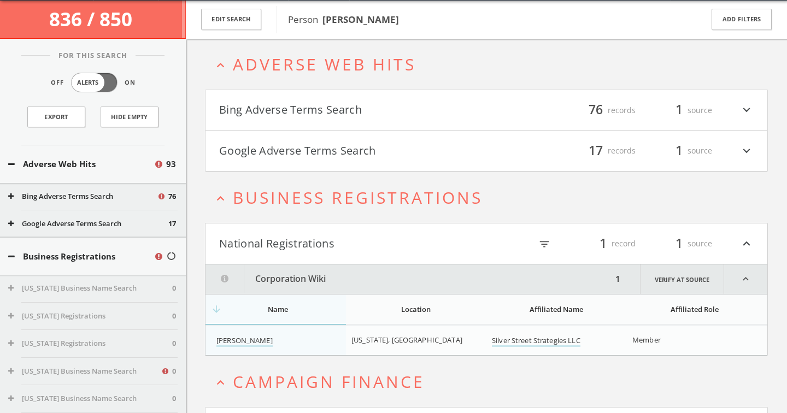
click at [326, 155] on button "Google Adverse Terms Search" at bounding box center [352, 150] width 267 height 19
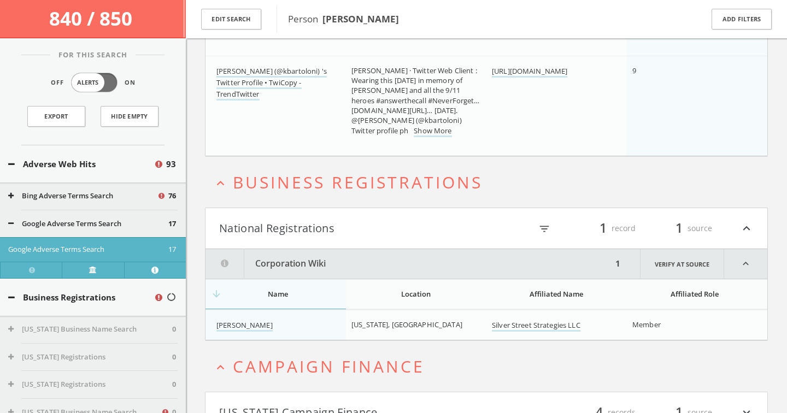
scroll to position [1595, 0]
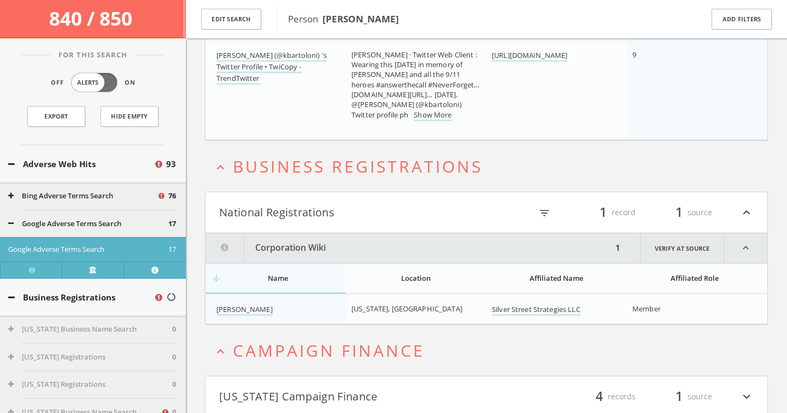
click at [412, 166] on span "Business Registrations" at bounding box center [358, 166] width 250 height 22
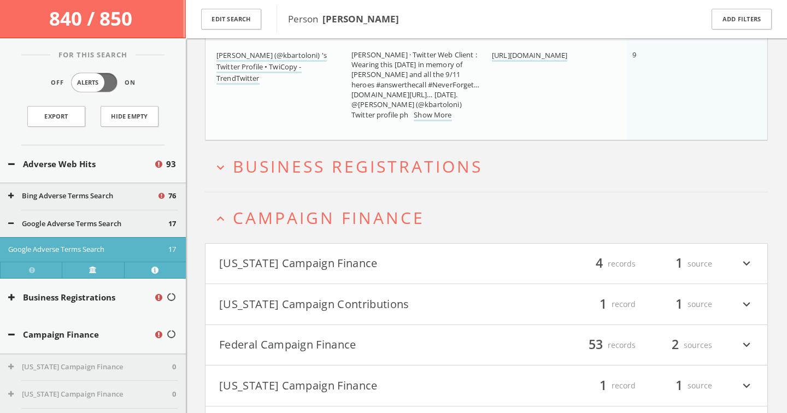
click at [412, 221] on span "Campaign Finance" at bounding box center [329, 217] width 192 height 22
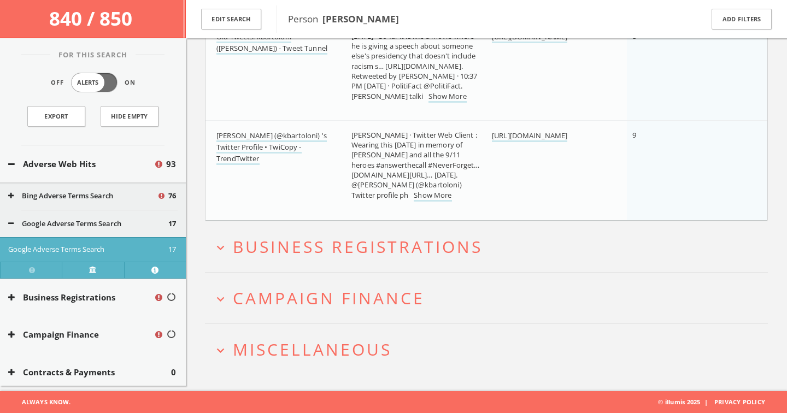
scroll to position [1402, 0]
click at [362, 338] on span "Miscellaneous" at bounding box center [312, 349] width 159 height 22
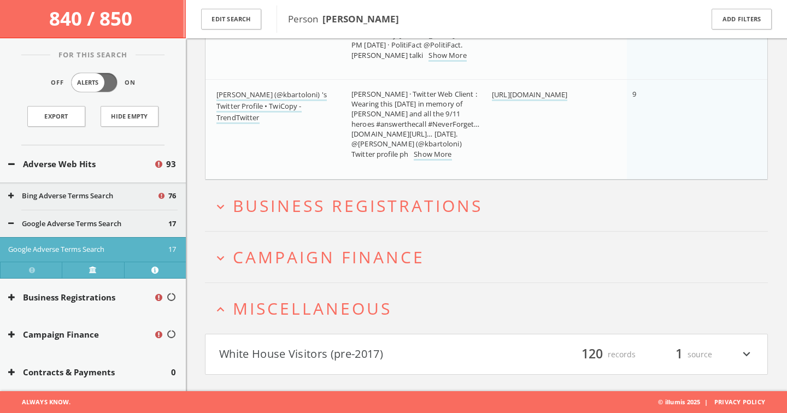
scroll to position [1390, 0]
click at [423, 363] on button "White House Visitors (pre-2017)" at bounding box center [352, 354] width 267 height 19
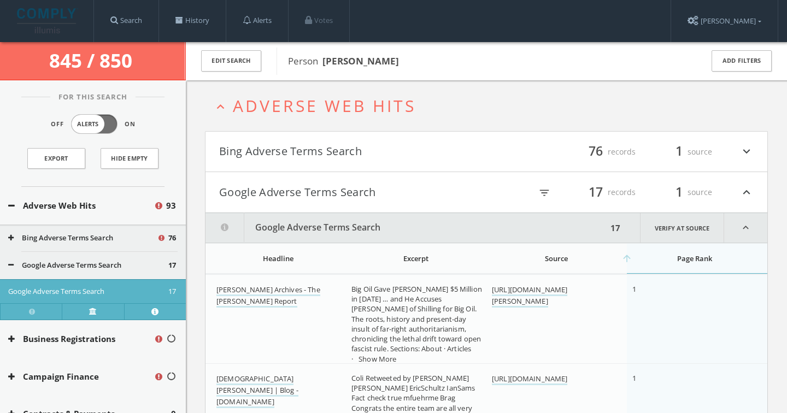
scroll to position [0, 0]
click at [259, 181] on h4 "Google Adverse Terms Search filter_list 17 records 1 source expand_less" at bounding box center [485, 192] width 561 height 40
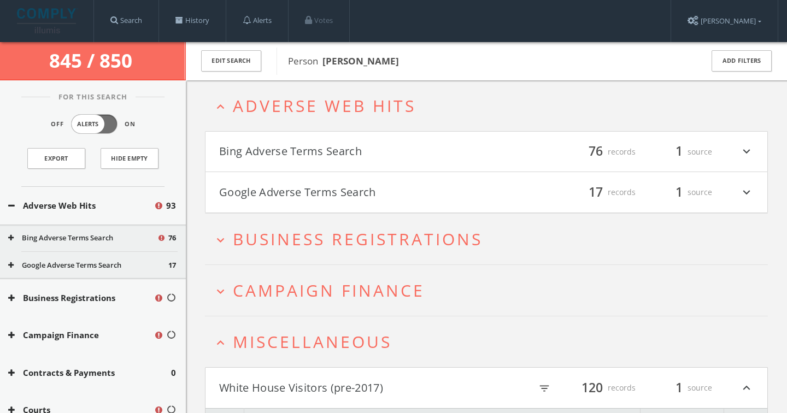
click at [261, 151] on button "Bing Adverse Terms Search" at bounding box center [352, 152] width 267 height 19
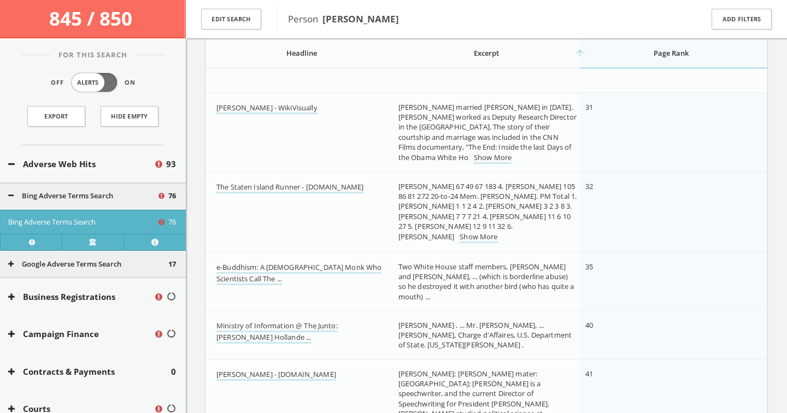
scroll to position [2688, 0]
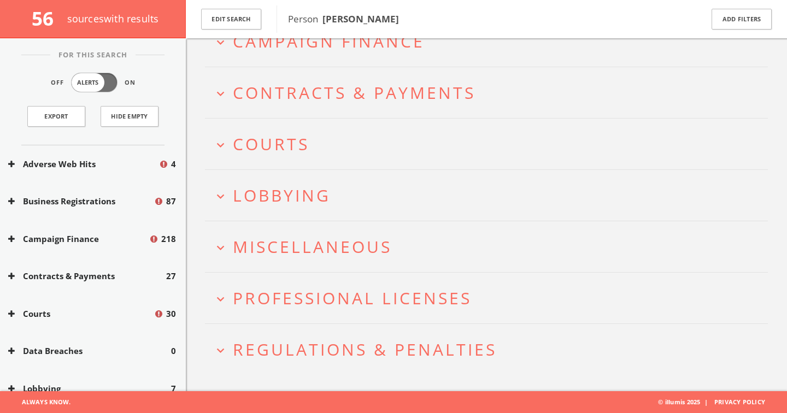
scroll to position [172, 0]
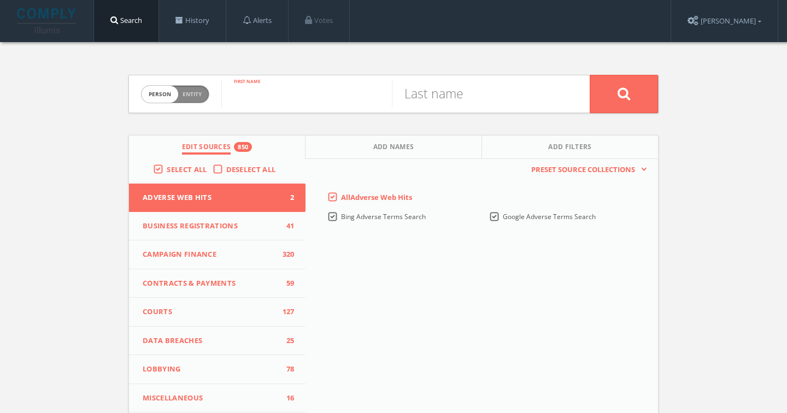
click at [253, 94] on input "text" at bounding box center [306, 94] width 170 height 28
type input "[PERSON_NAME]"
click at [623, 93] on button at bounding box center [623, 94] width 68 height 38
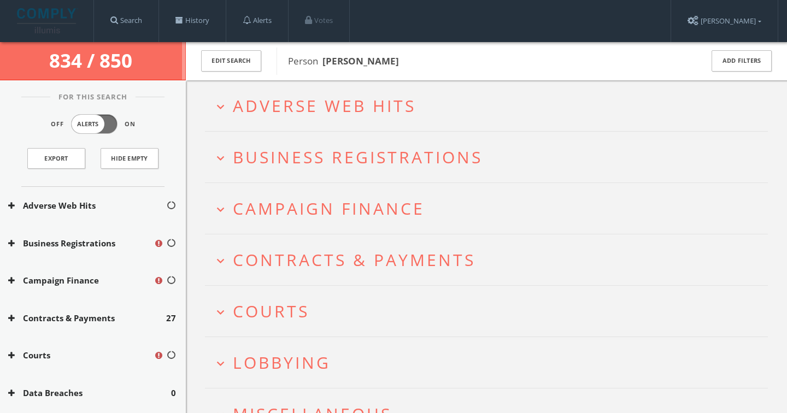
click at [321, 266] on span "Contracts & Payments" at bounding box center [354, 260] width 243 height 22
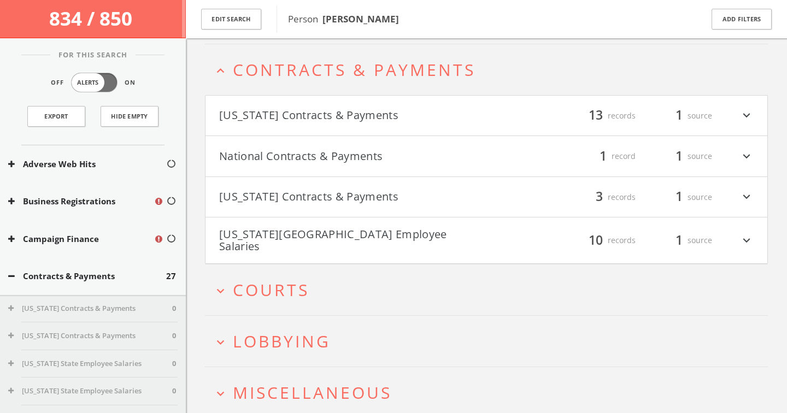
click at [308, 79] on span "Contracts & Payments" at bounding box center [354, 69] width 243 height 22
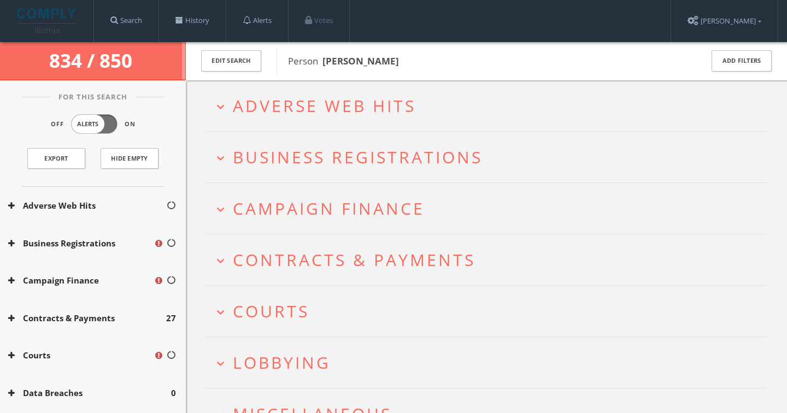
click at [300, 205] on span "Campaign Finance" at bounding box center [329, 208] width 192 height 22
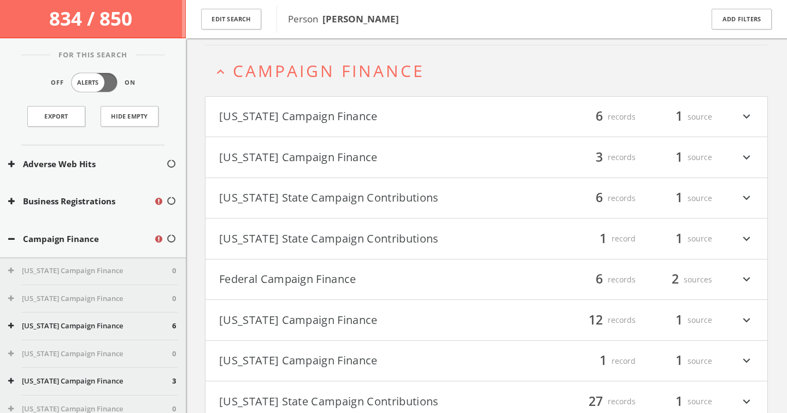
scroll to position [144, 0]
click at [348, 286] on button "Federal Campaign Finance" at bounding box center [352, 278] width 267 height 19
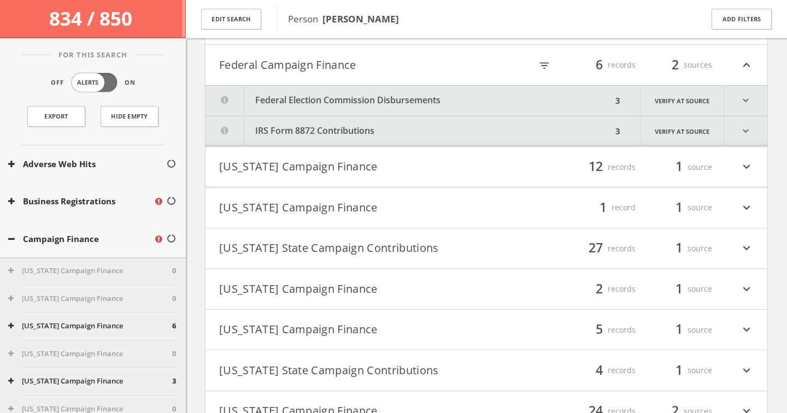
scroll to position [363, 0]
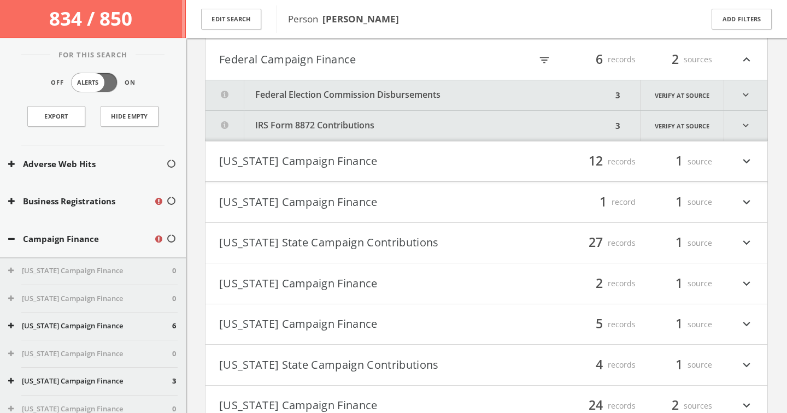
click at [311, 126] on button "IRS Form 8872 Contributions" at bounding box center [408, 126] width 406 height 30
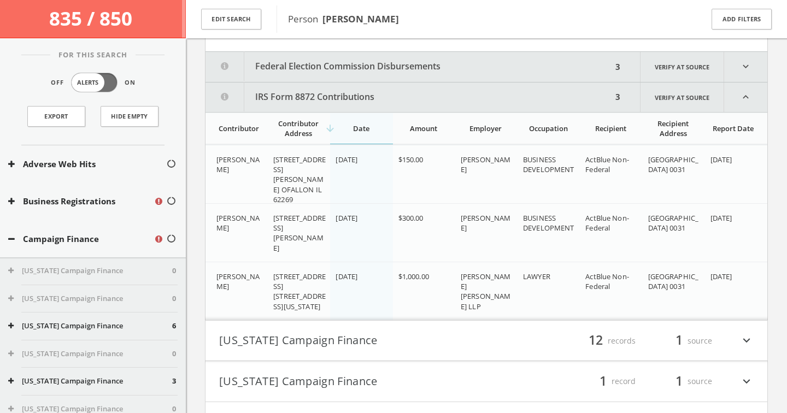
scroll to position [387, 0]
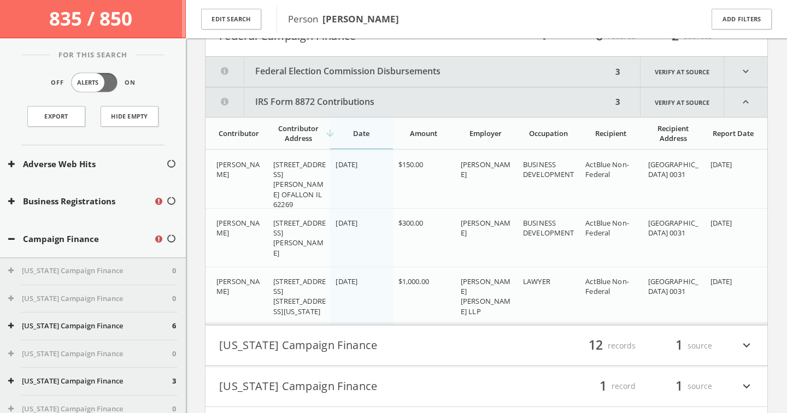
click at [328, 106] on button "IRS Form 8872 Contributions" at bounding box center [408, 101] width 406 height 29
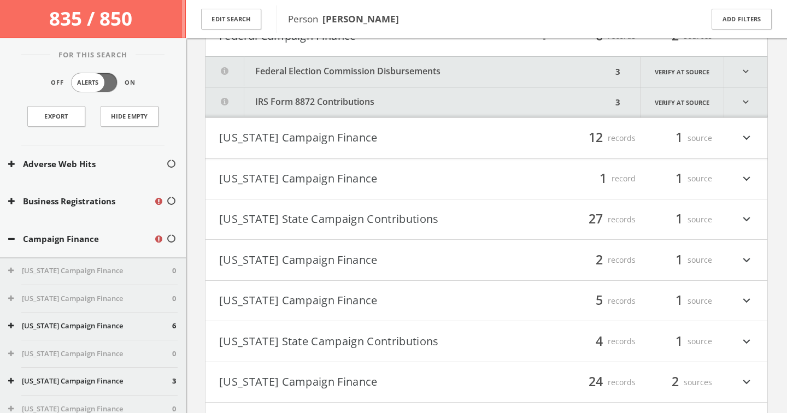
click at [317, 78] on button "Federal Election Commission Disbursements" at bounding box center [408, 72] width 406 height 30
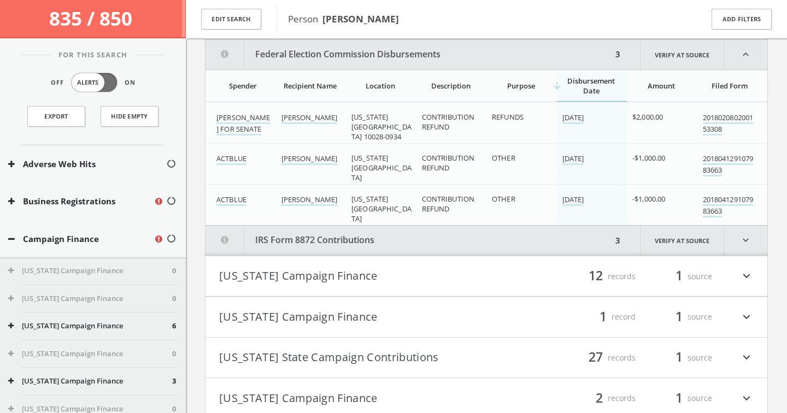
scroll to position [404, 0]
click at [707, 123] on link "201802080200153308" at bounding box center [727, 123] width 51 height 23
click at [708, 167] on link "201804129107983663" at bounding box center [727, 164] width 51 height 23
